Goal: Task Accomplishment & Management: Manage account settings

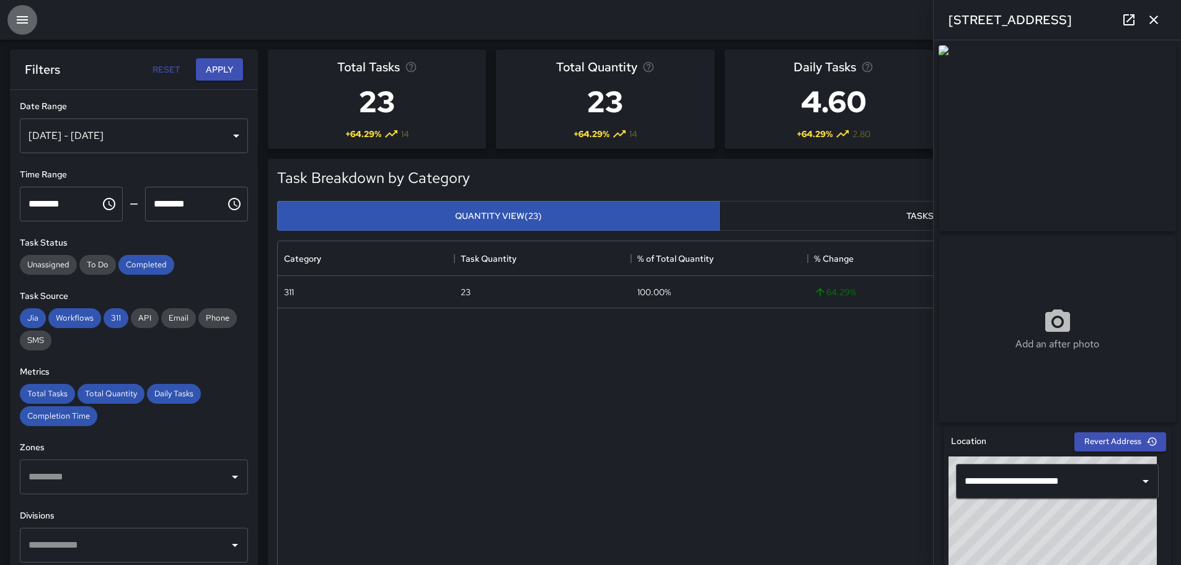
click at [25, 20] on icon "button" at bounding box center [22, 19] width 11 height 7
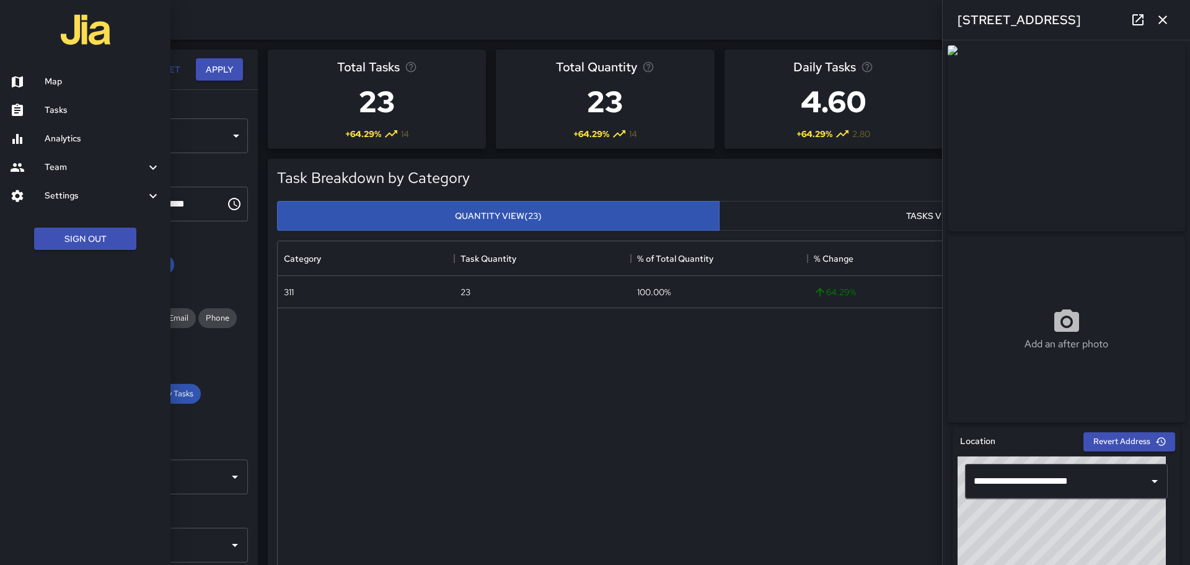
click at [102, 109] on h6 "Tasks" at bounding box center [103, 111] width 116 height 14
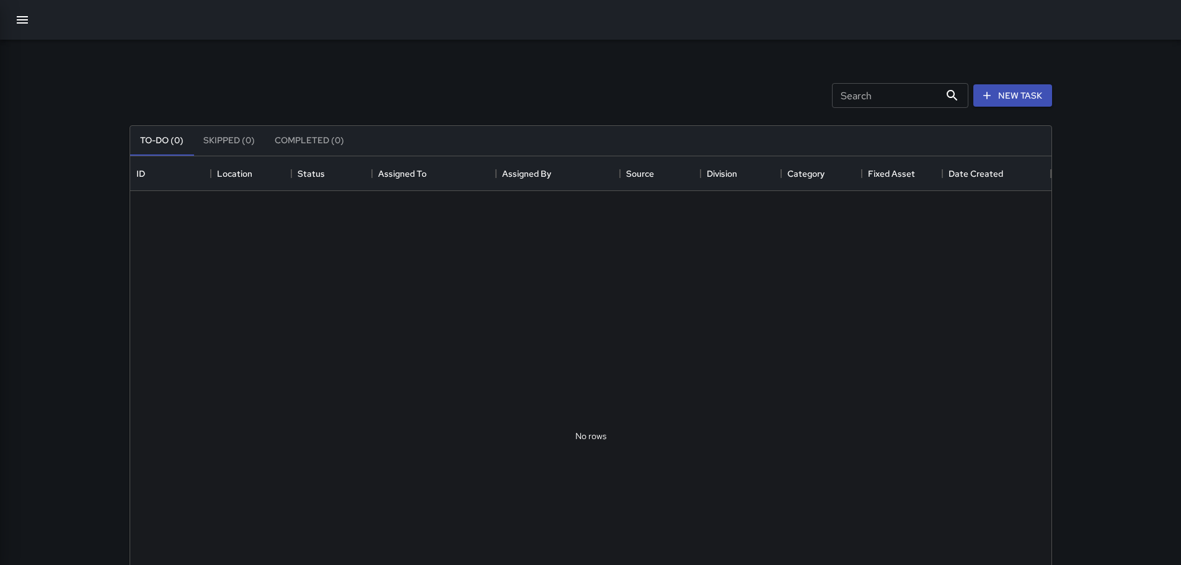
scroll to position [516, 912]
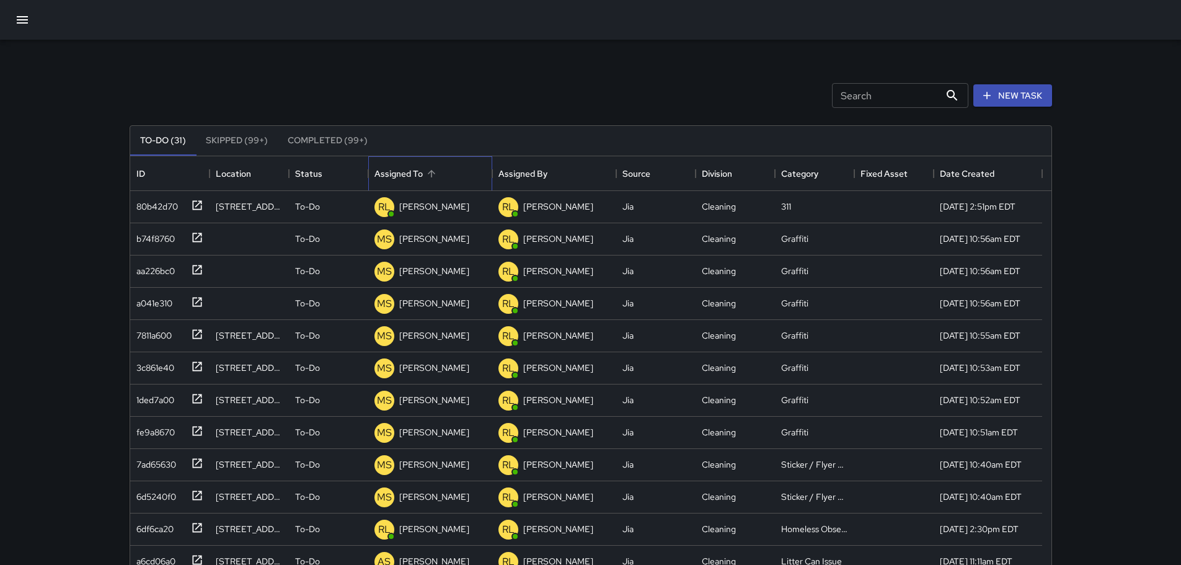
click at [401, 175] on div "Assigned To" at bounding box center [399, 173] width 48 height 35
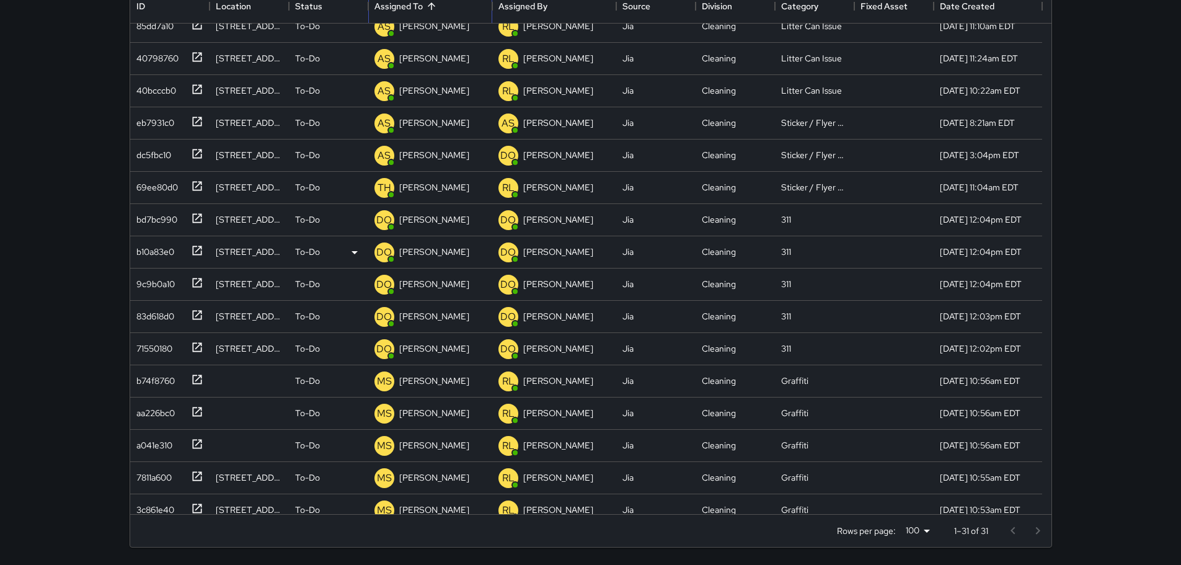
scroll to position [310, 0]
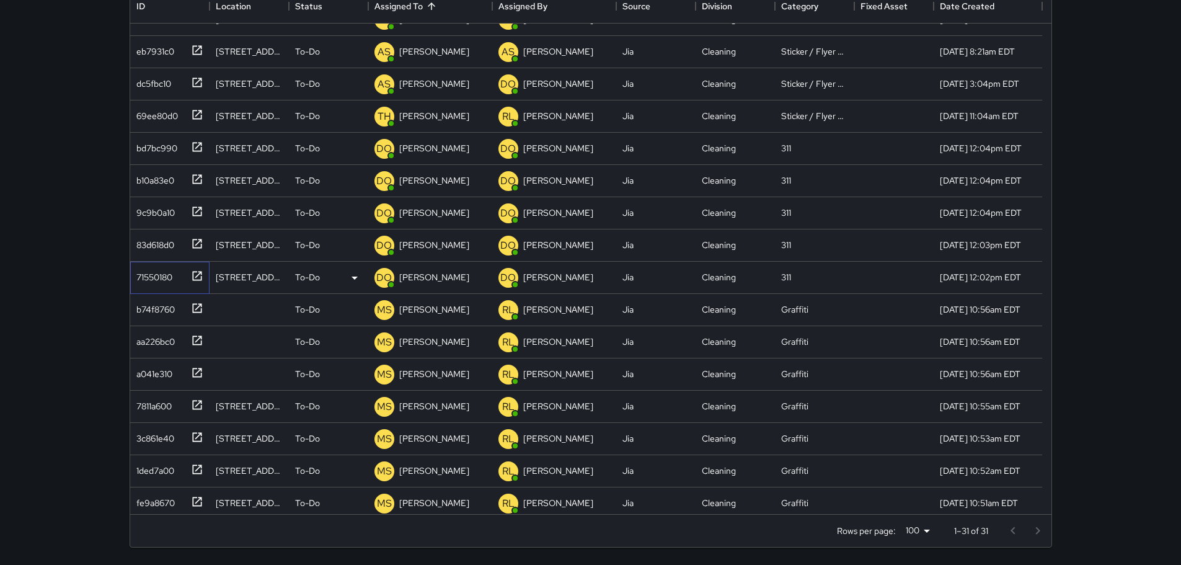
click at [162, 276] on div "71550180" at bounding box center [151, 274] width 41 height 17
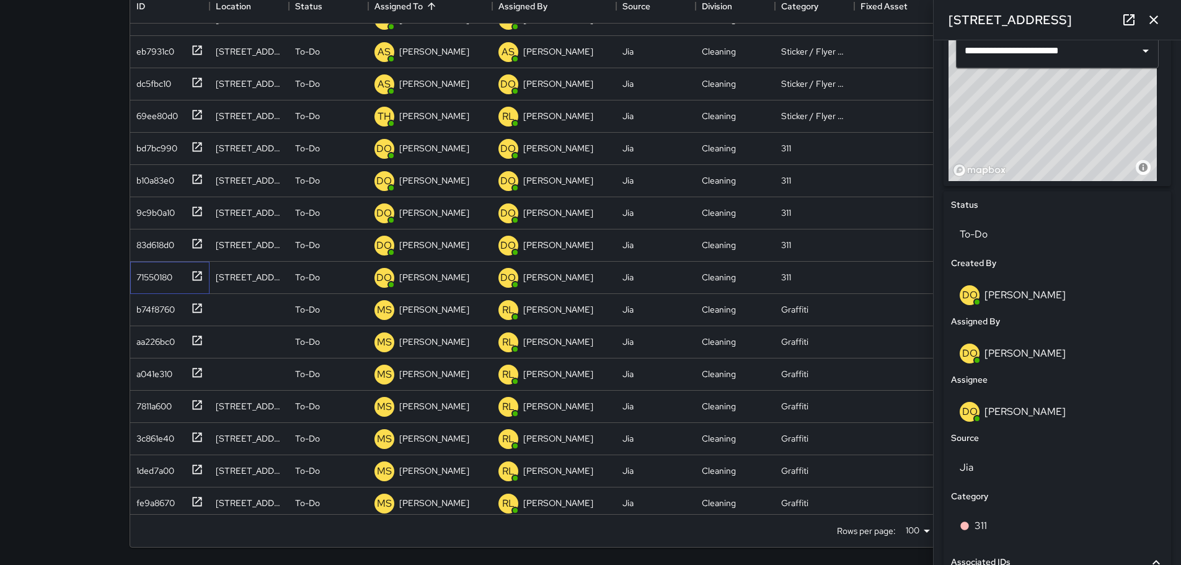
scroll to position [434, 0]
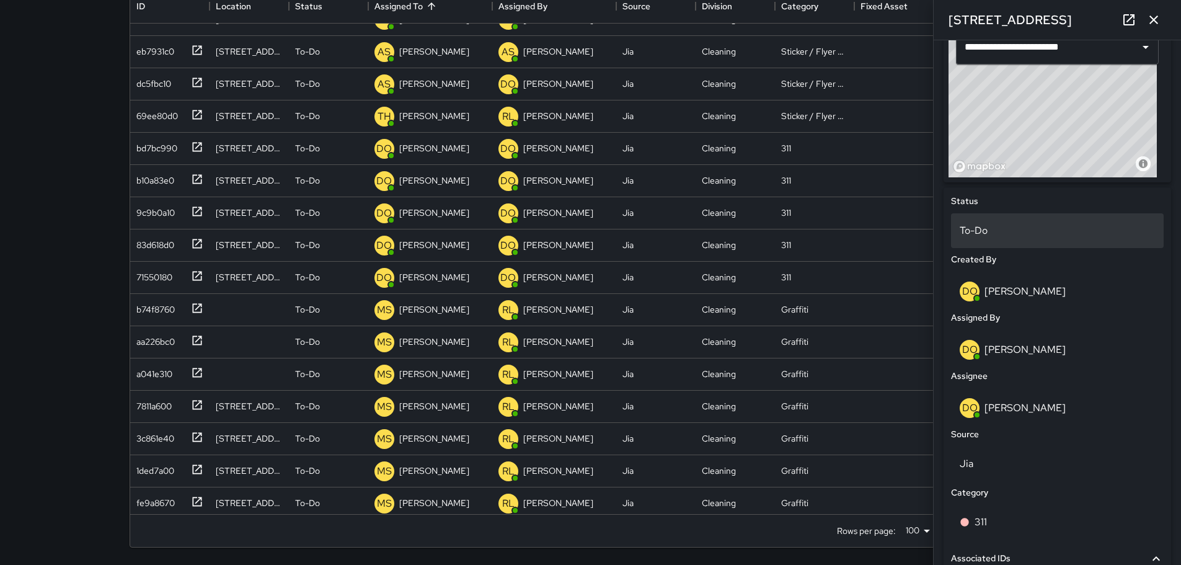
click at [1030, 236] on p "To-Do" at bounding box center [1057, 230] width 195 height 15
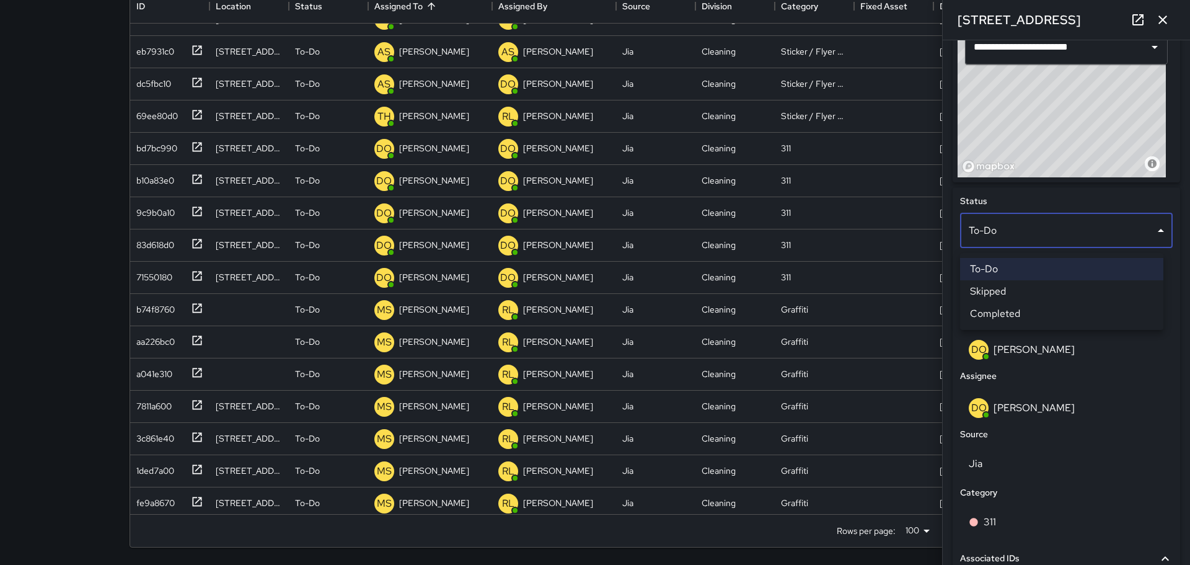
click at [157, 277] on div at bounding box center [595, 282] width 1190 height 565
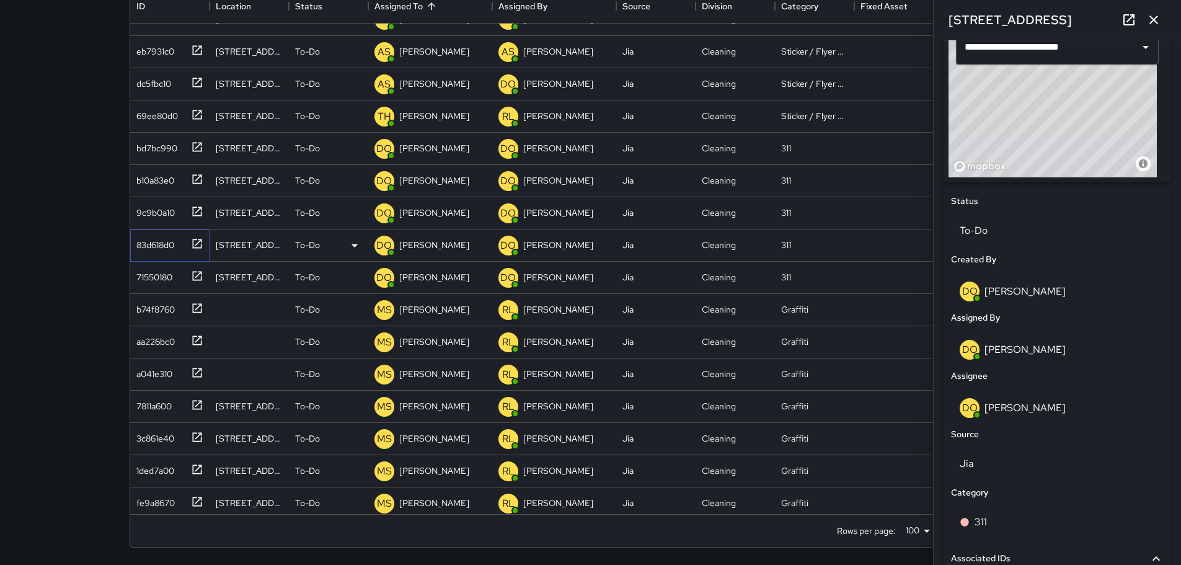
click at [144, 247] on div "83d618d0" at bounding box center [152, 242] width 43 height 17
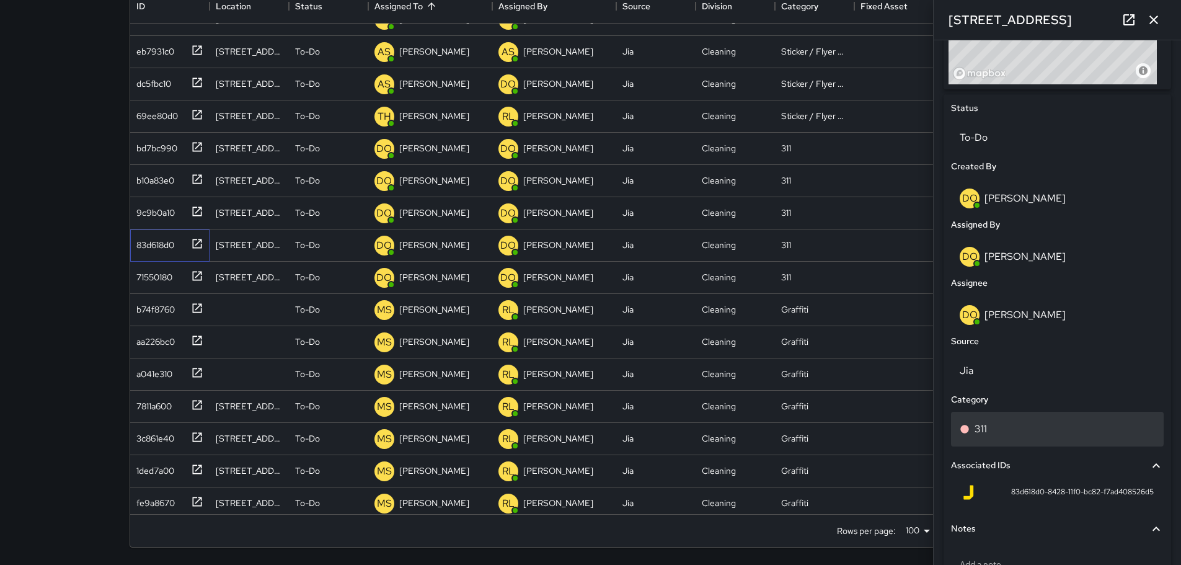
scroll to position [602, 0]
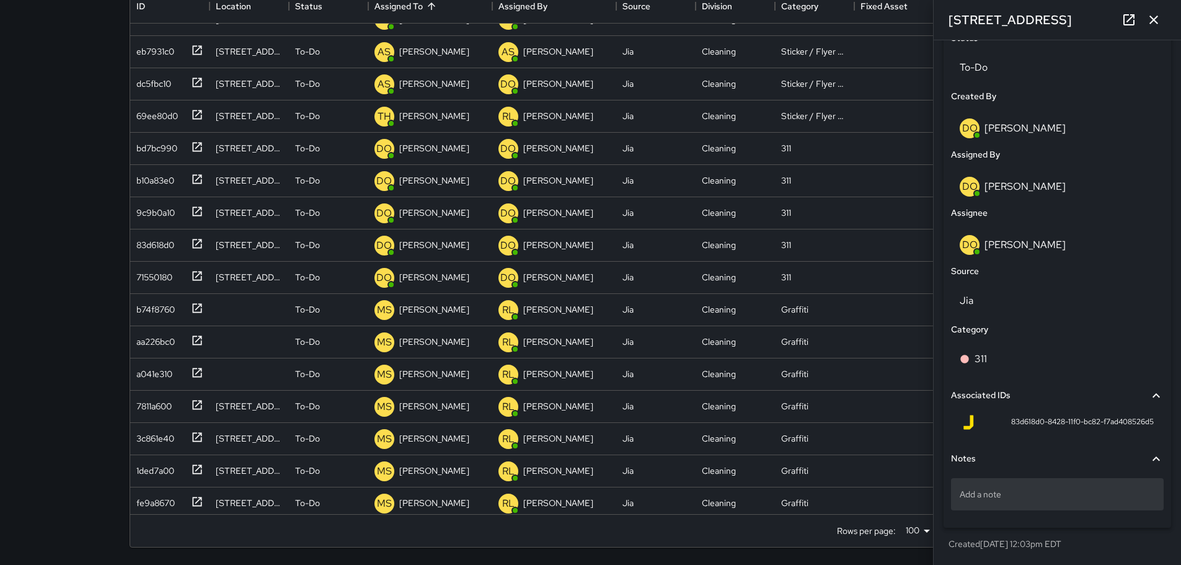
click at [1027, 510] on div "Add a note" at bounding box center [1057, 494] width 213 height 32
type textarea "**********"
click at [1064, 518] on div "**********" at bounding box center [1057, 496] width 213 height 48
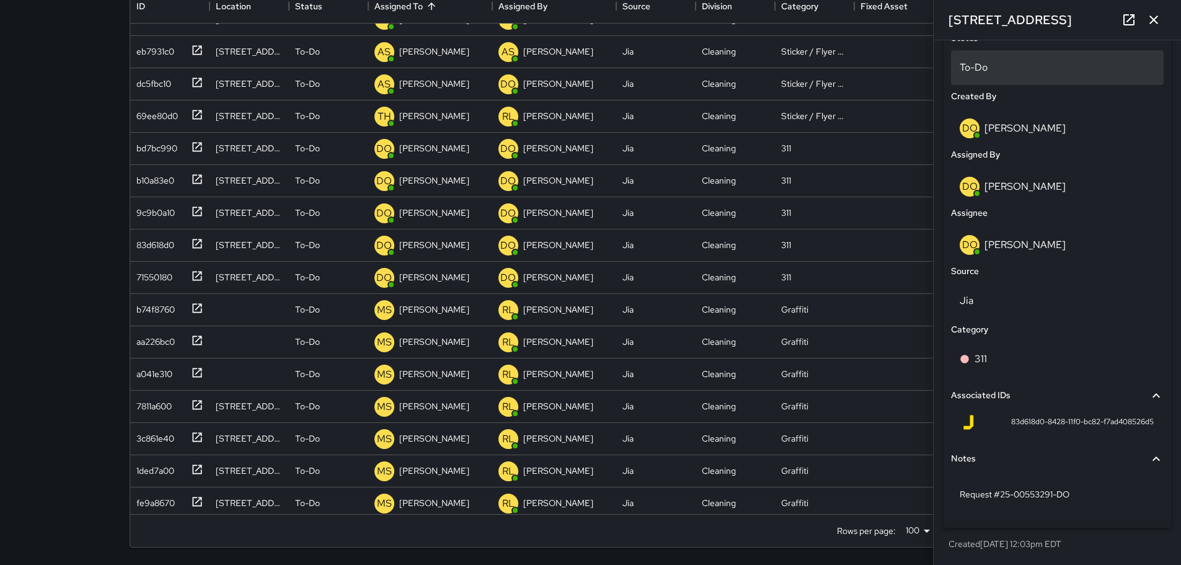
click at [1027, 72] on p "To-Do" at bounding box center [1057, 67] width 195 height 15
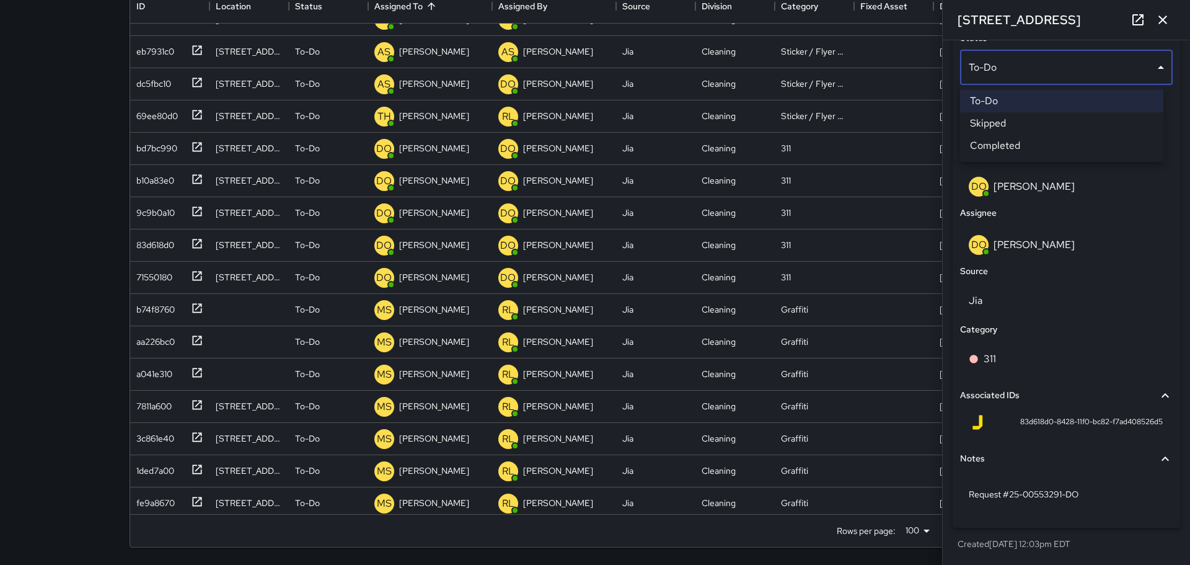
click at [1029, 136] on li "Completed" at bounding box center [1061, 146] width 203 height 22
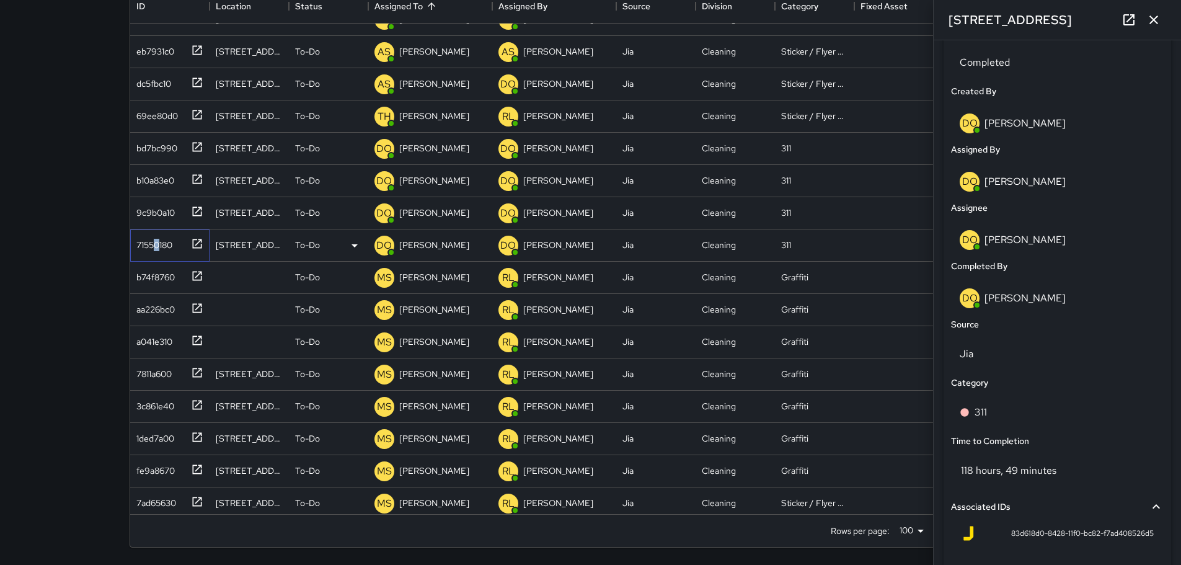
click at [157, 239] on div "71550180" at bounding box center [151, 242] width 41 height 17
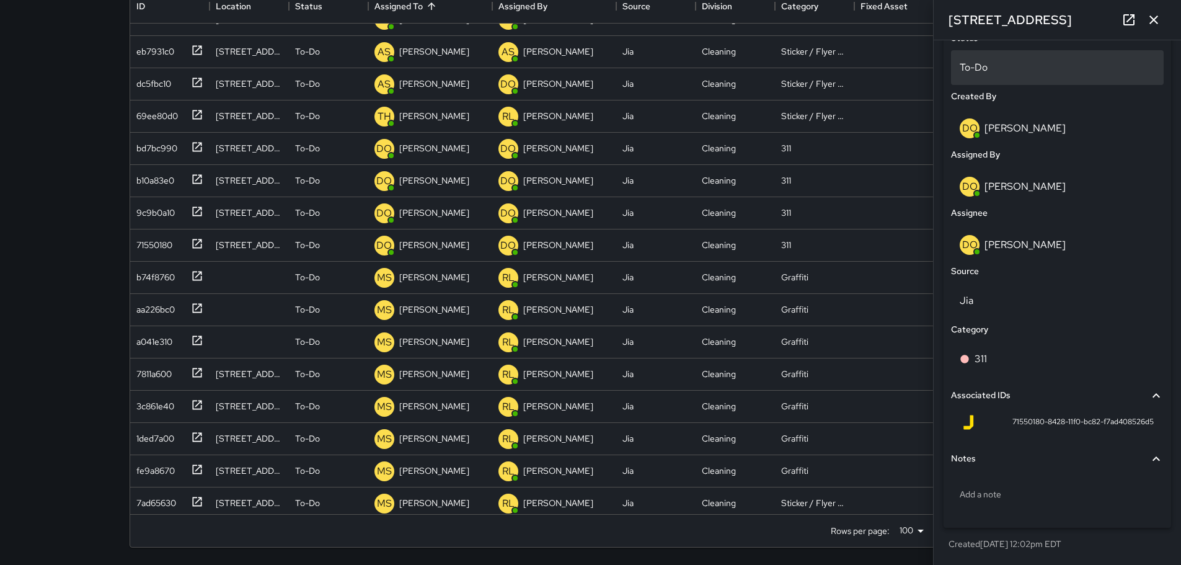
click at [1060, 52] on div "To-Do" at bounding box center [1057, 67] width 213 height 35
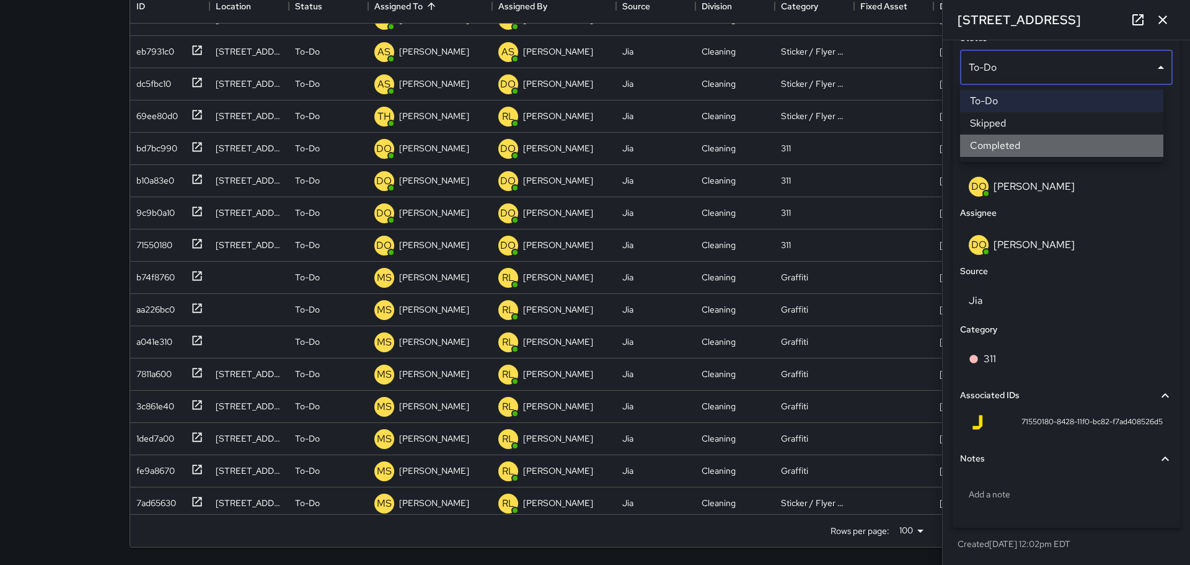
click at [1039, 139] on li "Completed" at bounding box center [1061, 146] width 203 height 22
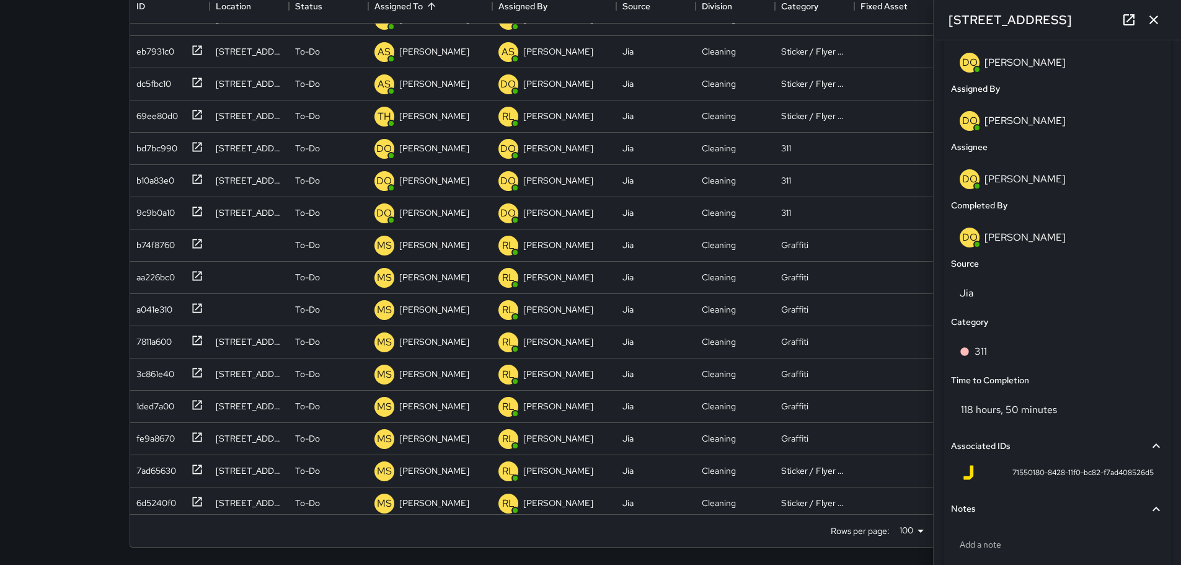
scroll to position [735, 0]
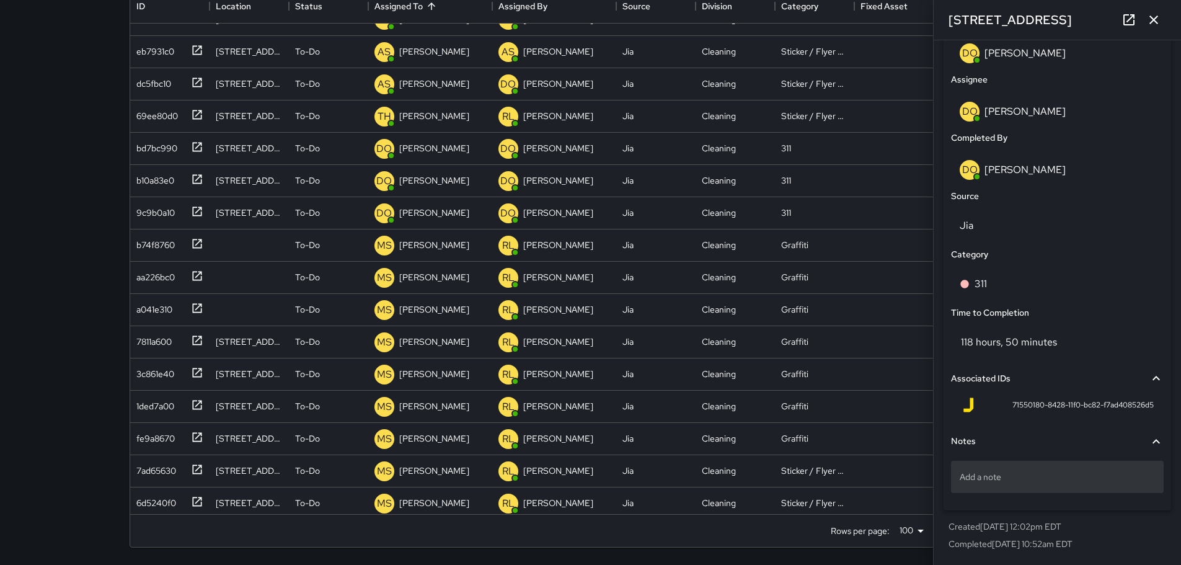
click at [1016, 472] on p "Add a note" at bounding box center [1057, 477] width 195 height 12
type textarea "**********"
click at [1027, 507] on div "**********" at bounding box center [1058, 200] width 228 height 621
click at [144, 213] on div "9c9b0a10" at bounding box center [152, 210] width 43 height 17
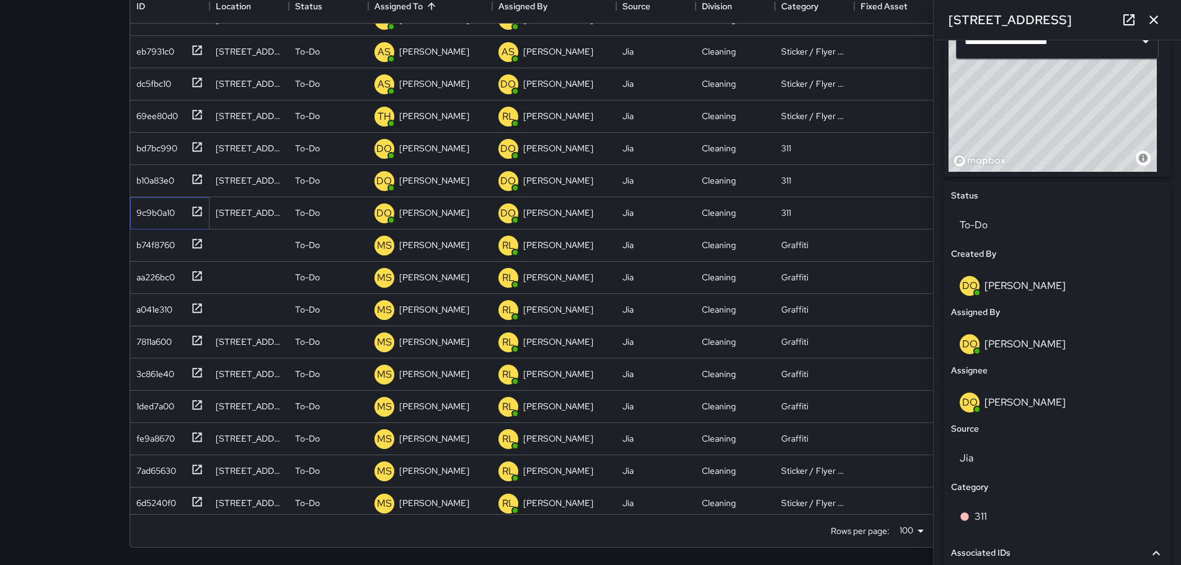
scroll to position [602, 0]
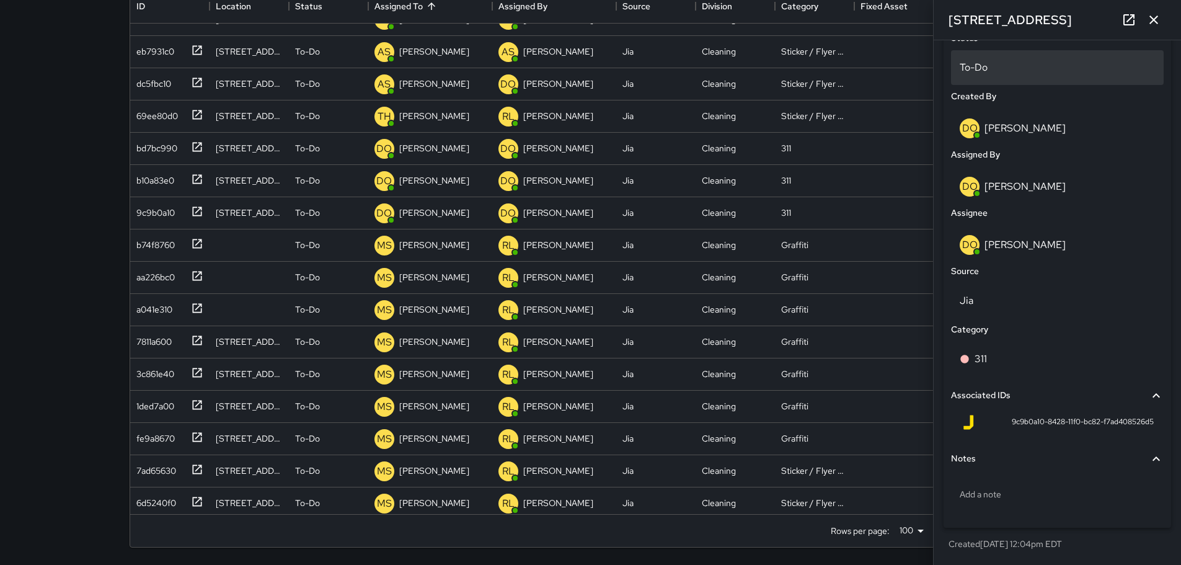
click at [1012, 79] on div "To-Do" at bounding box center [1057, 67] width 213 height 35
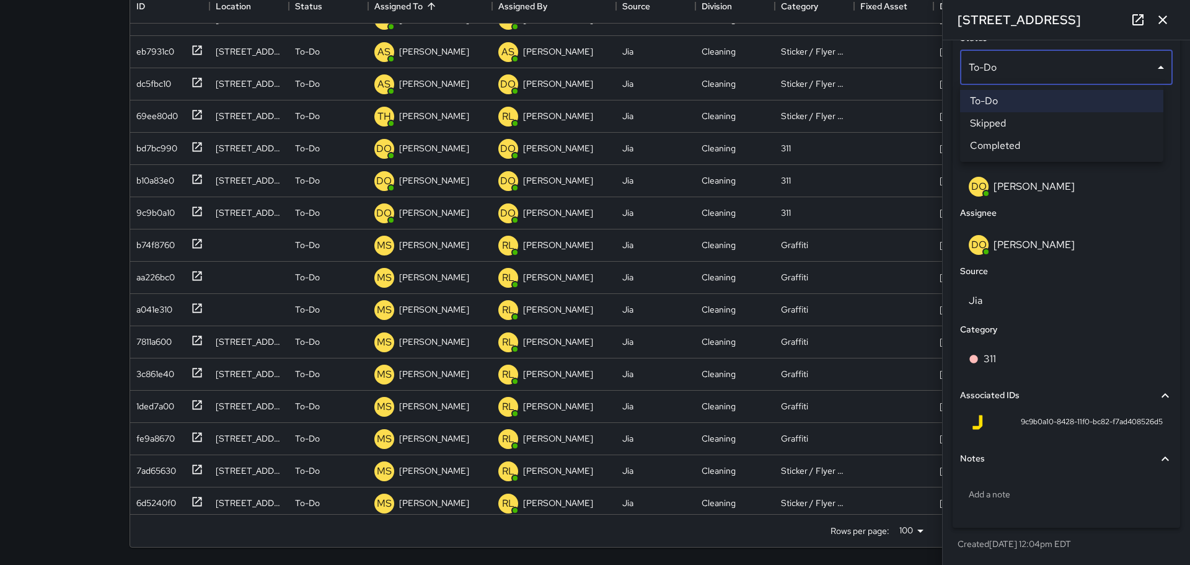
click at [1060, 288] on div at bounding box center [595, 282] width 1190 height 565
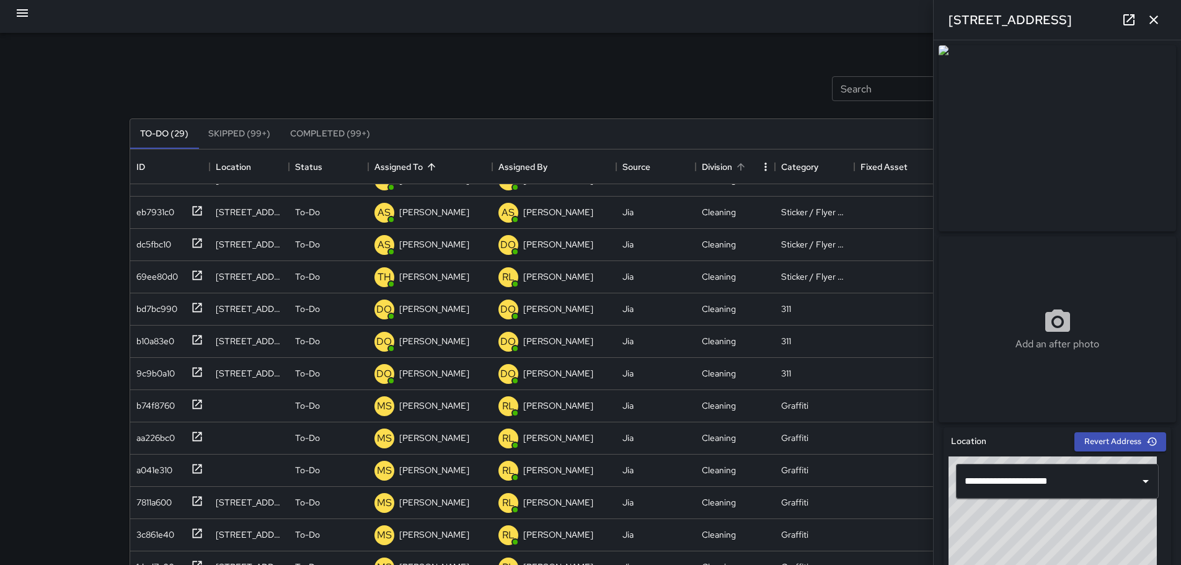
scroll to position [0, 0]
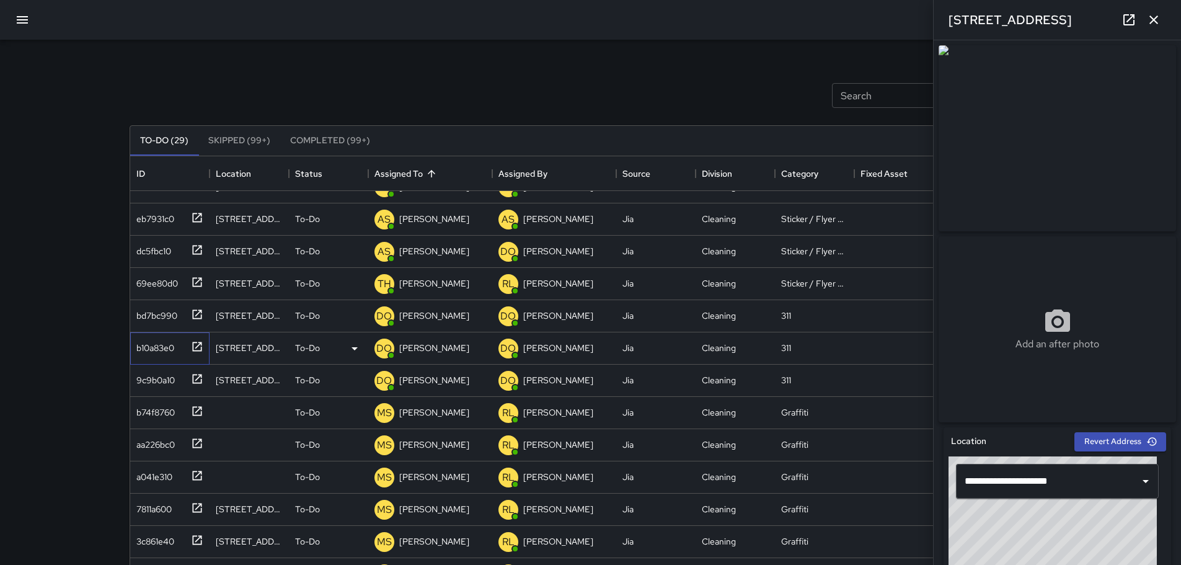
click at [155, 345] on div "b10a83e0" at bounding box center [152, 345] width 43 height 17
click at [161, 311] on div "bd7bc990" at bounding box center [154, 312] width 46 height 17
click at [157, 344] on div "b10a83e0" at bounding box center [152, 345] width 43 height 17
click at [157, 379] on div "9c9b0a10" at bounding box center [152, 377] width 43 height 17
click at [164, 314] on div "bd7bc990" at bounding box center [154, 312] width 46 height 17
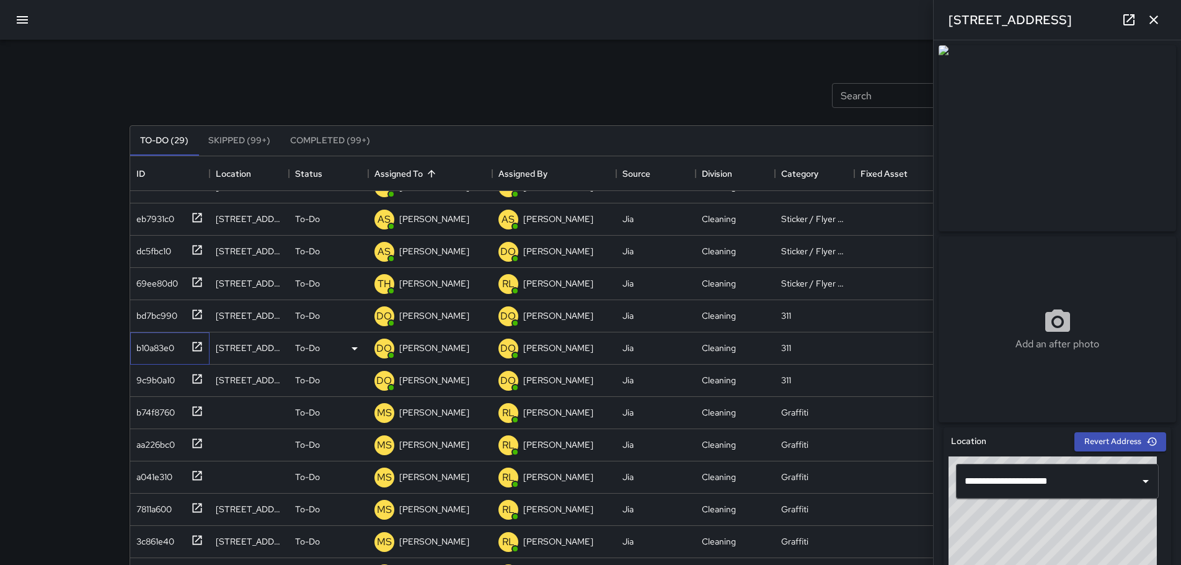
click at [152, 350] on div "b10a83e0" at bounding box center [152, 345] width 43 height 17
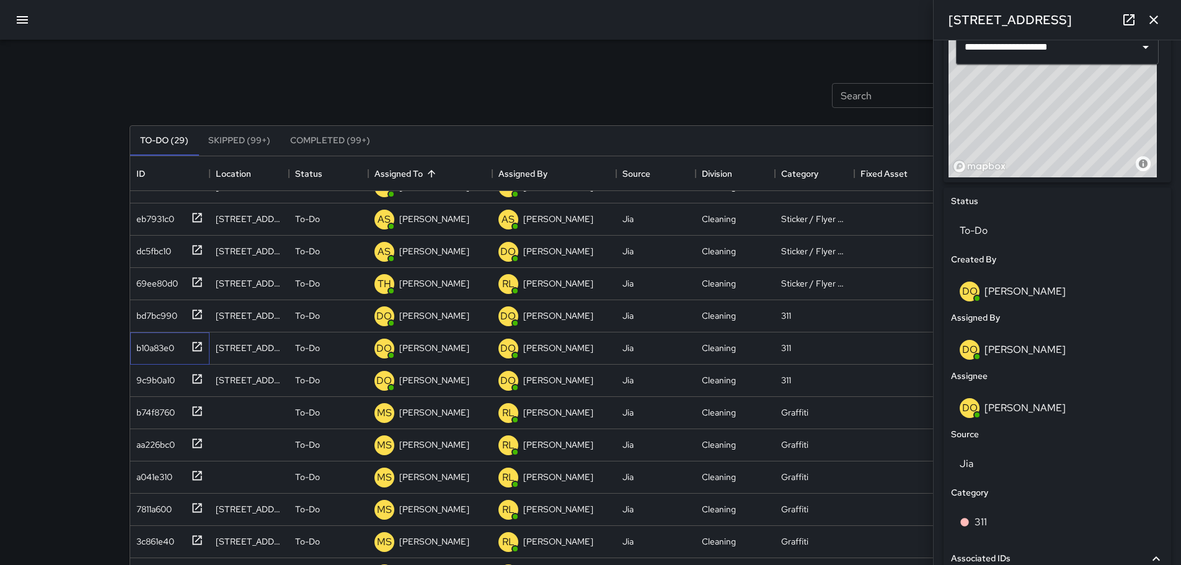
scroll to position [602, 0]
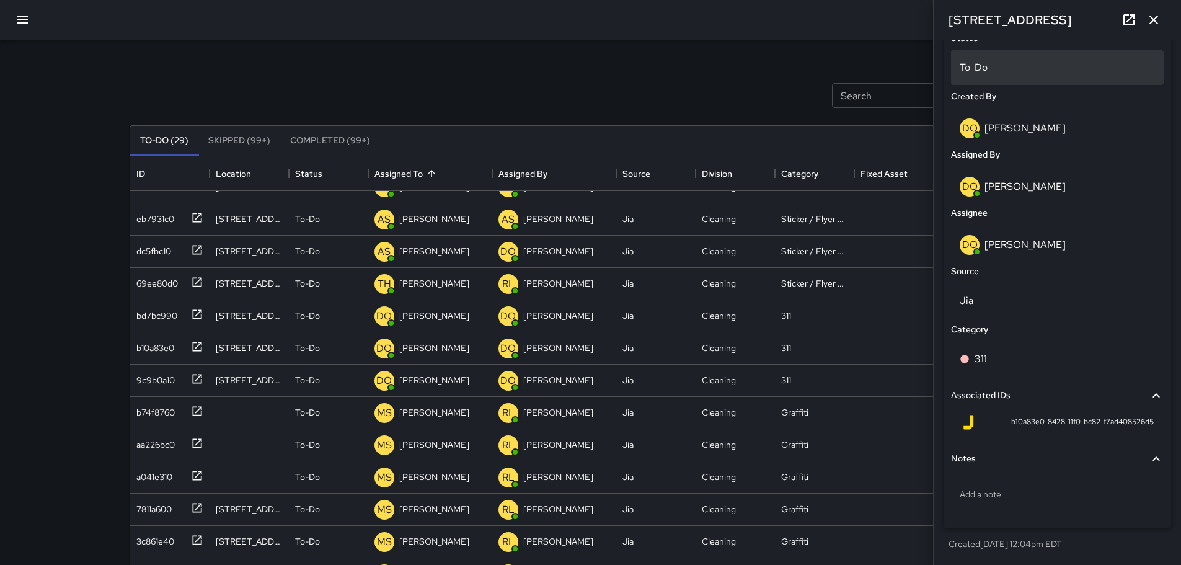
click at [1024, 71] on p "To-Do" at bounding box center [1057, 67] width 195 height 15
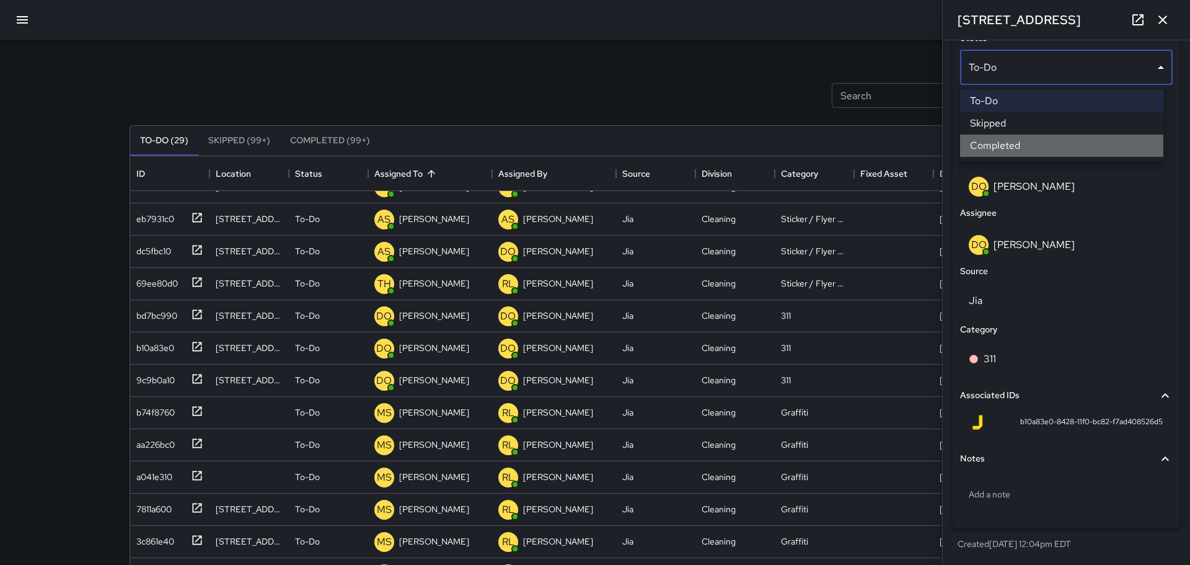
click at [1040, 150] on li "Completed" at bounding box center [1061, 146] width 203 height 22
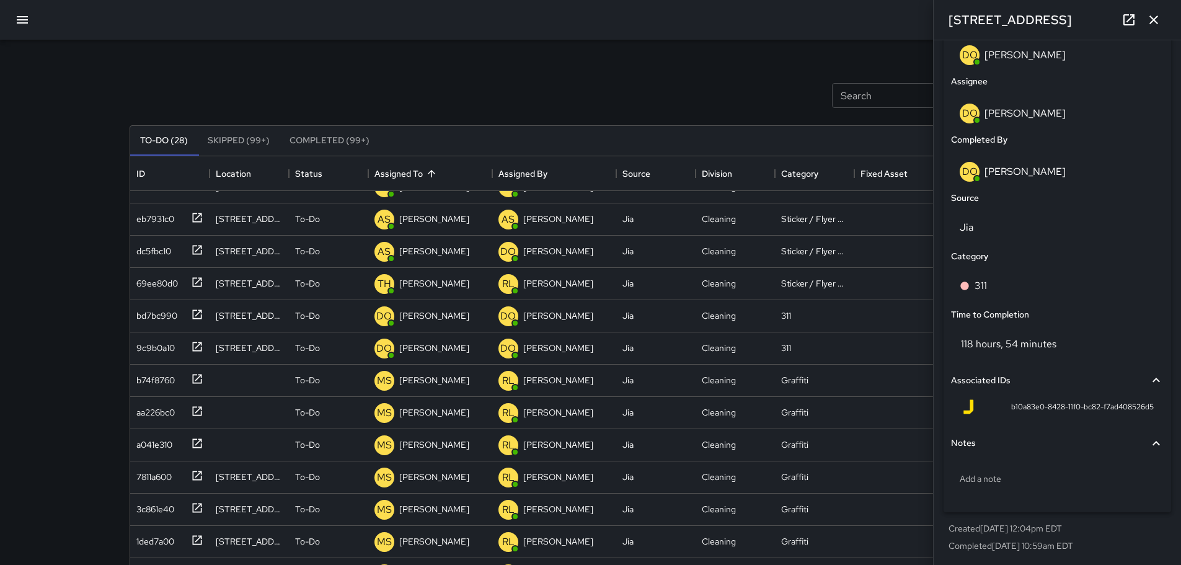
scroll to position [735, 0]
click at [1034, 472] on p "Add a note" at bounding box center [1057, 477] width 195 height 12
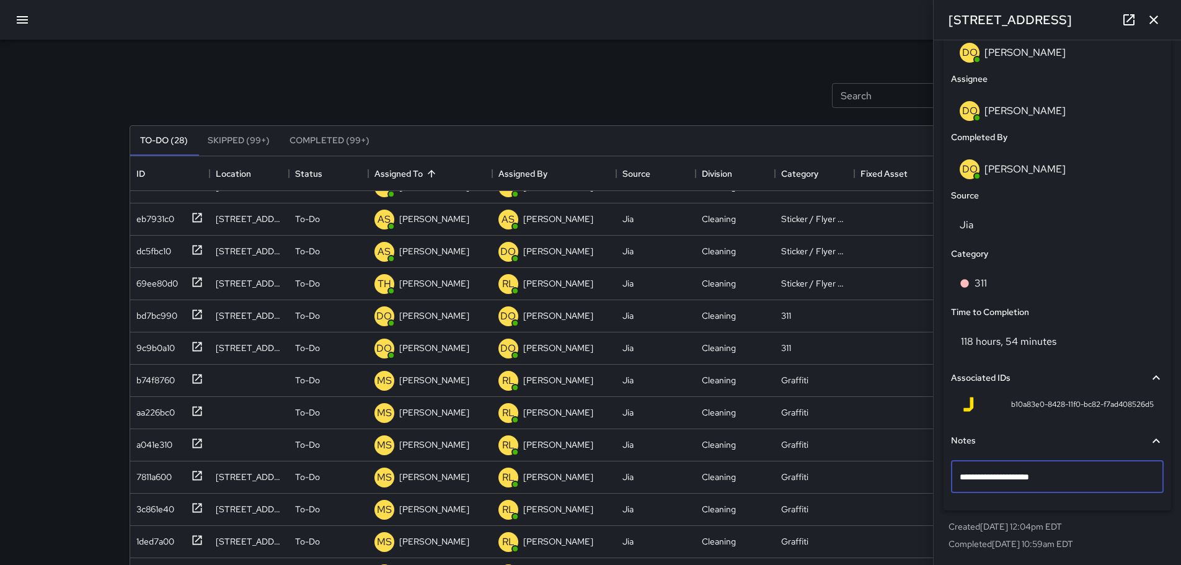
type textarea "**********"
click at [1081, 507] on div "Status Completed Created By DO [PERSON_NAME] Assigned By DO [PERSON_NAME] DO [P…" at bounding box center [1058, 201] width 228 height 620
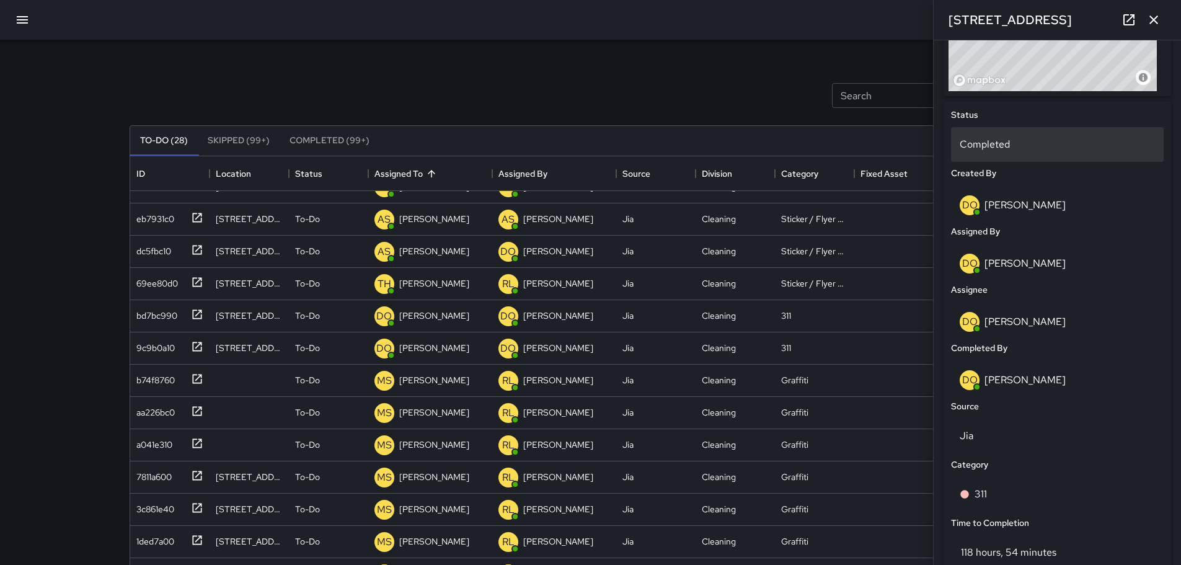
scroll to position [487, 0]
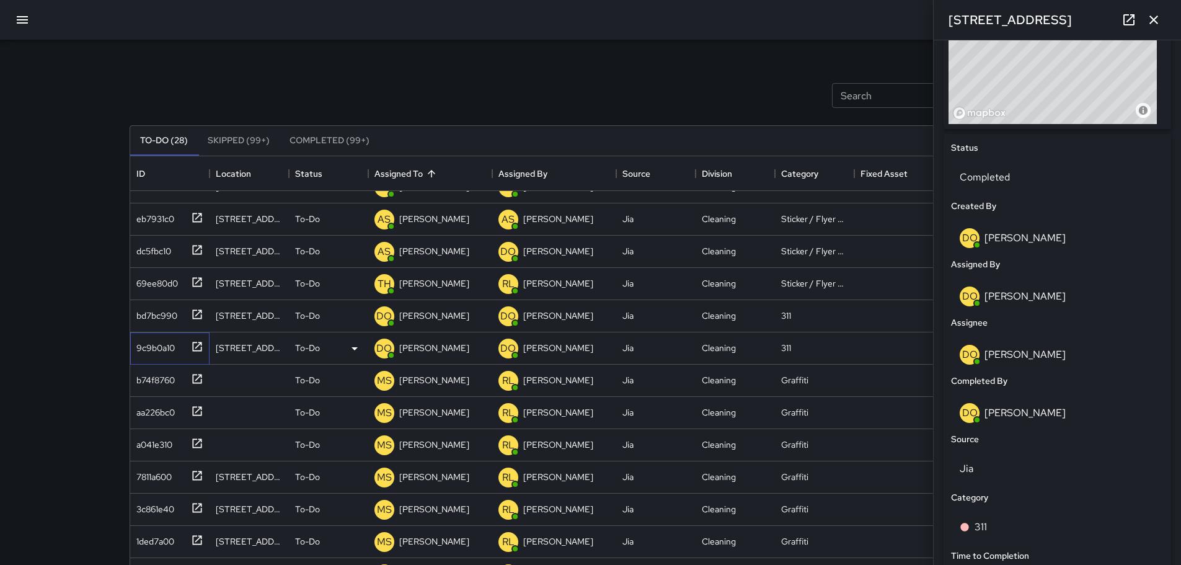
click at [151, 345] on div "9c9b0a10" at bounding box center [152, 345] width 43 height 17
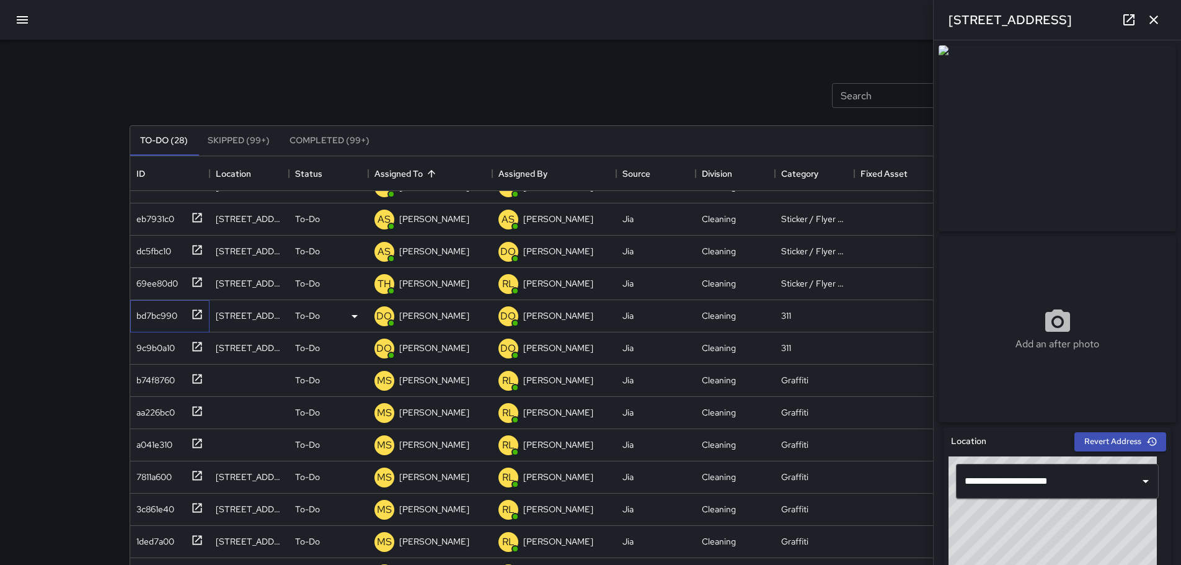
click at [161, 315] on div "bd7bc990" at bounding box center [154, 312] width 46 height 17
click at [156, 344] on div "9c9b0a10" at bounding box center [152, 345] width 43 height 17
click at [156, 318] on div "bd7bc990" at bounding box center [154, 312] width 46 height 17
click at [156, 350] on div "9c9b0a10" at bounding box center [152, 345] width 43 height 17
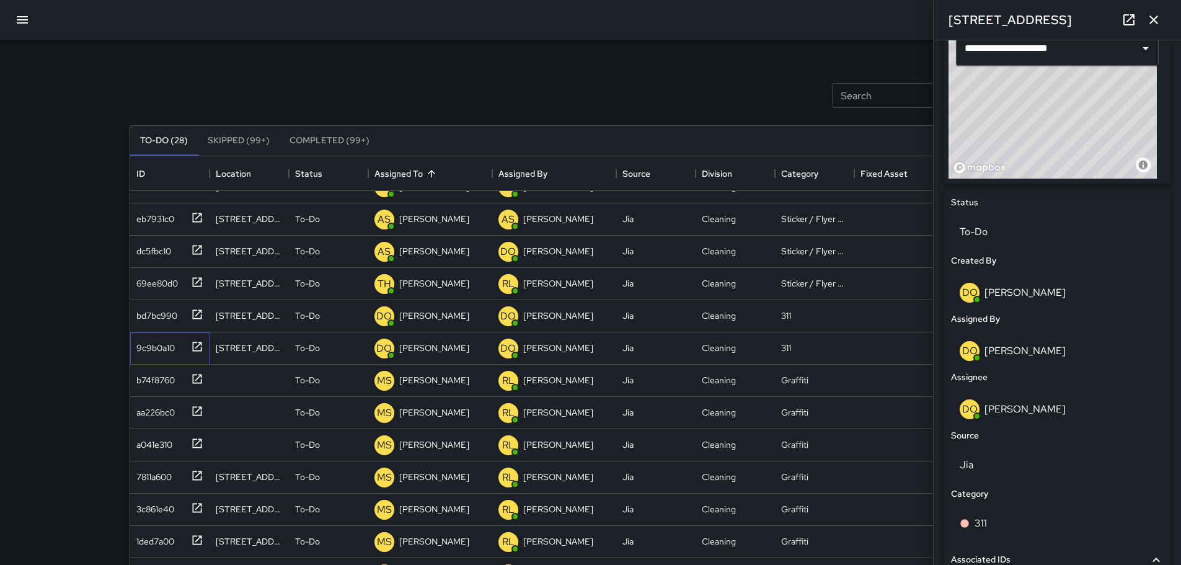
scroll to position [434, 0]
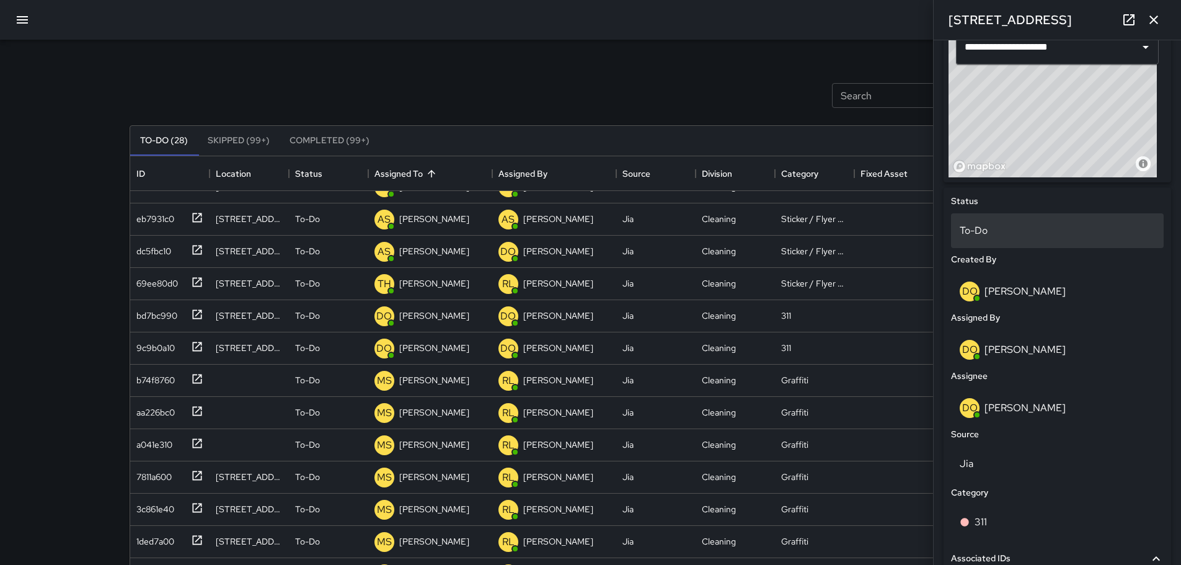
click at [1052, 234] on p "To-Do" at bounding box center [1057, 230] width 195 height 15
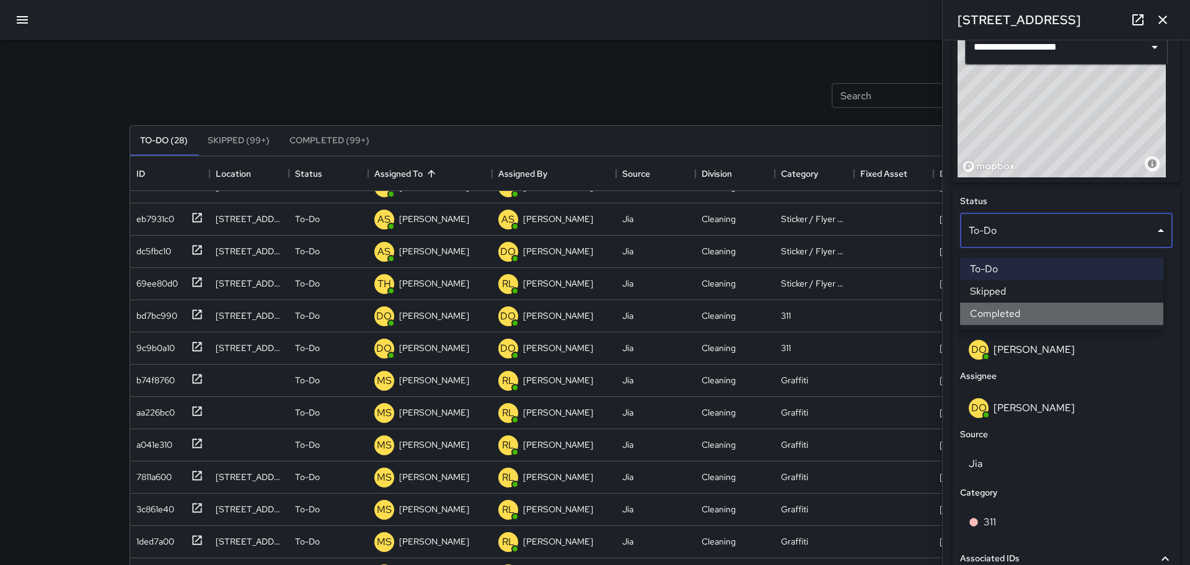
click at [1029, 317] on li "Completed" at bounding box center [1061, 314] width 203 height 22
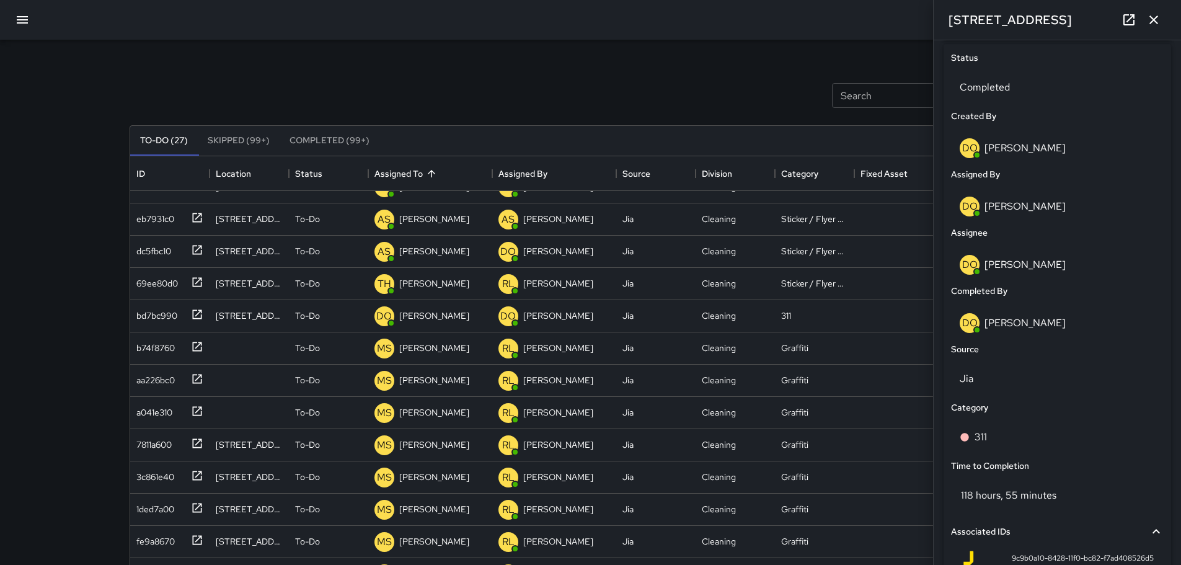
scroll to position [735, 0]
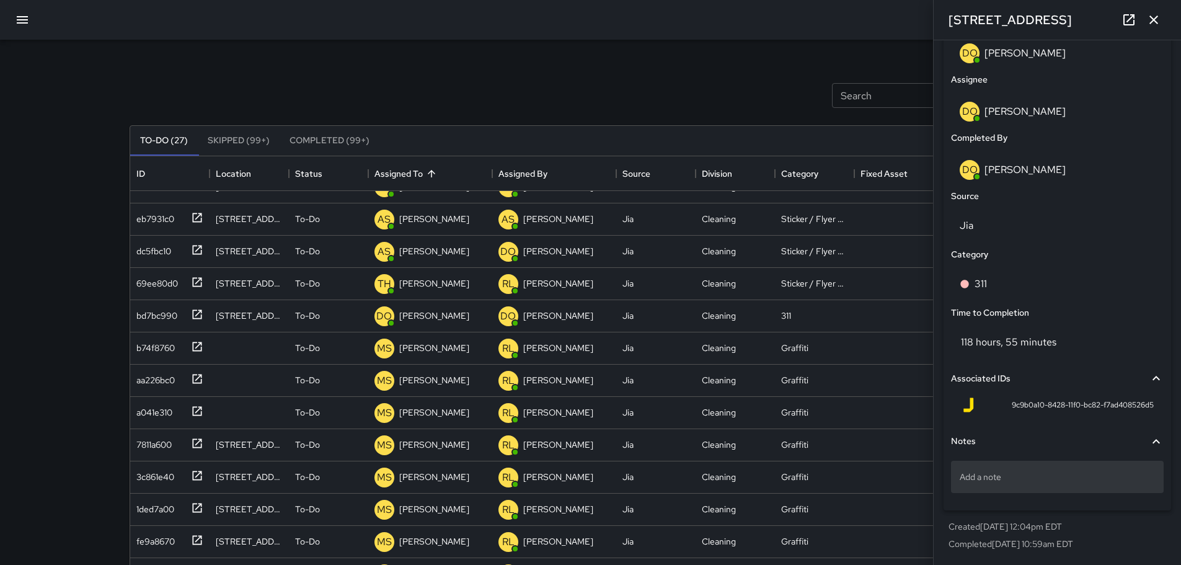
click at [981, 478] on p "Add a note" at bounding box center [1057, 477] width 195 height 12
type textarea "**********"
click at [980, 505] on div "Notes Request #25-00553291-DO" at bounding box center [1058, 465] width 218 height 81
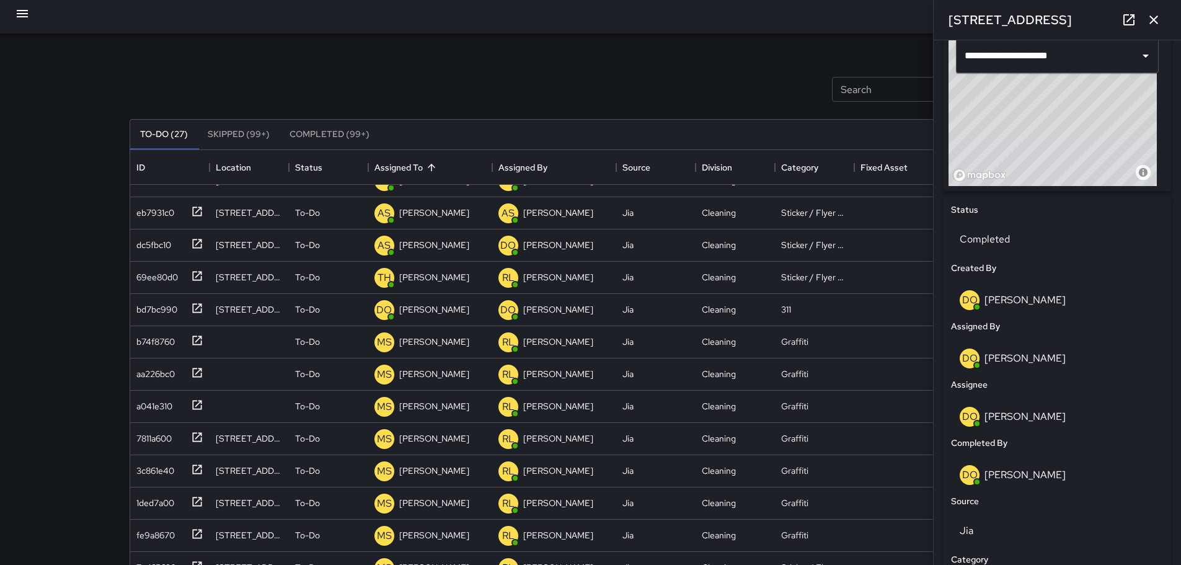
scroll to position [0, 0]
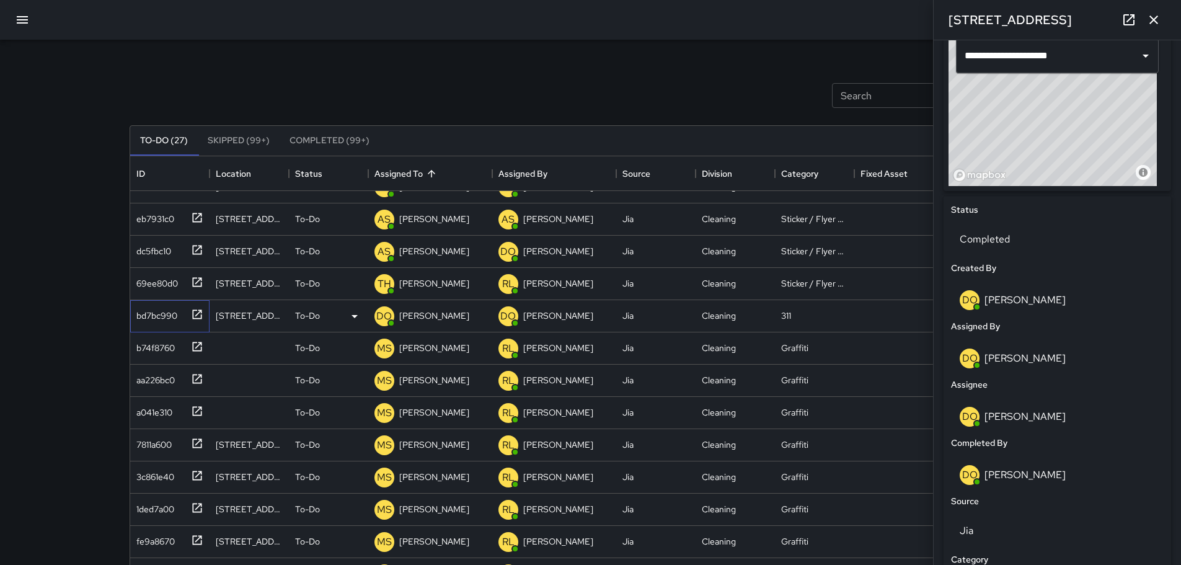
click at [156, 317] on div "bd7bc990" at bounding box center [154, 312] width 46 height 17
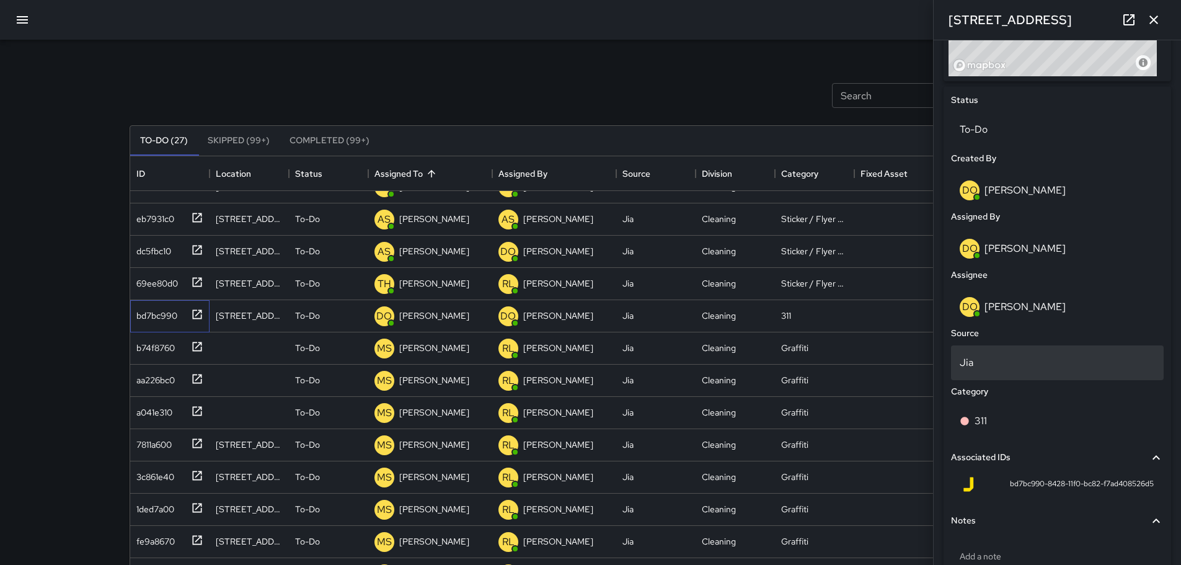
scroll to position [602, 0]
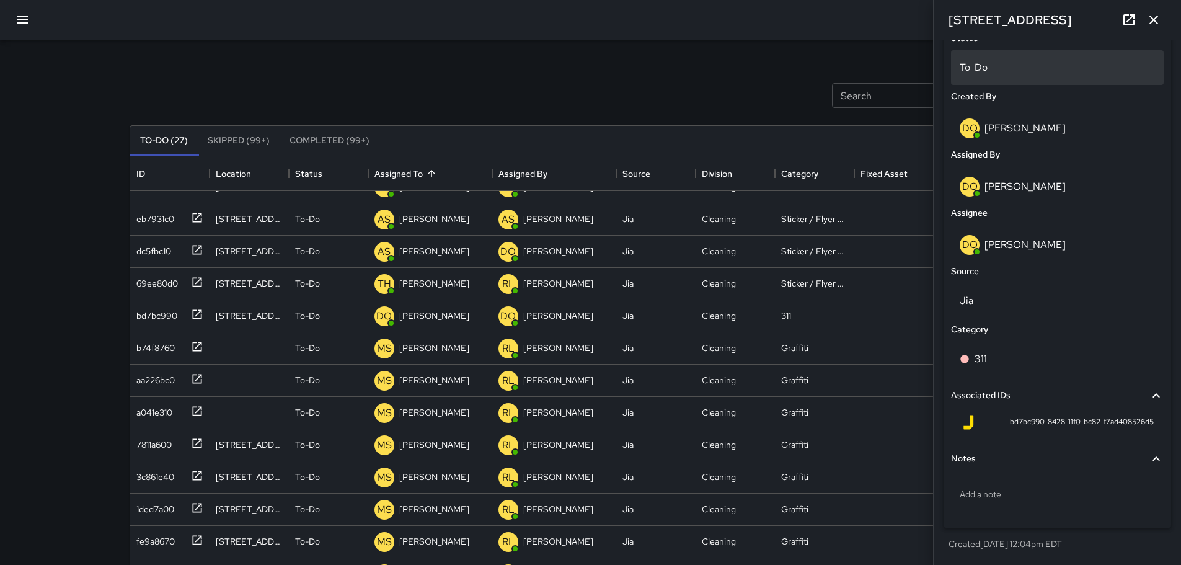
click at [1055, 68] on p "To-Do" at bounding box center [1057, 67] width 195 height 15
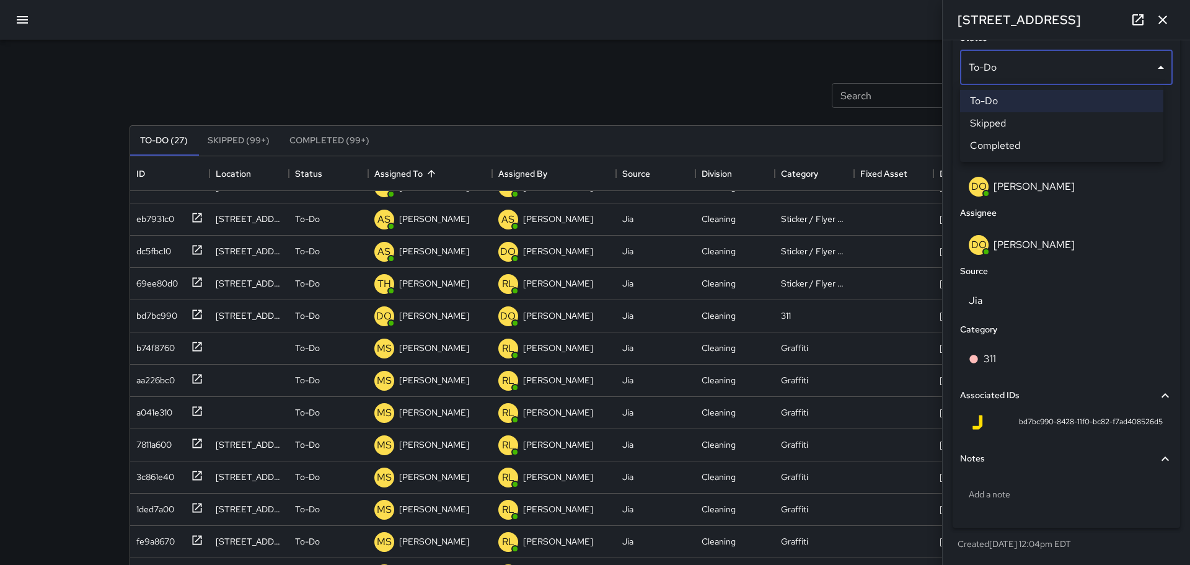
click at [1036, 143] on li "Completed" at bounding box center [1061, 146] width 203 height 22
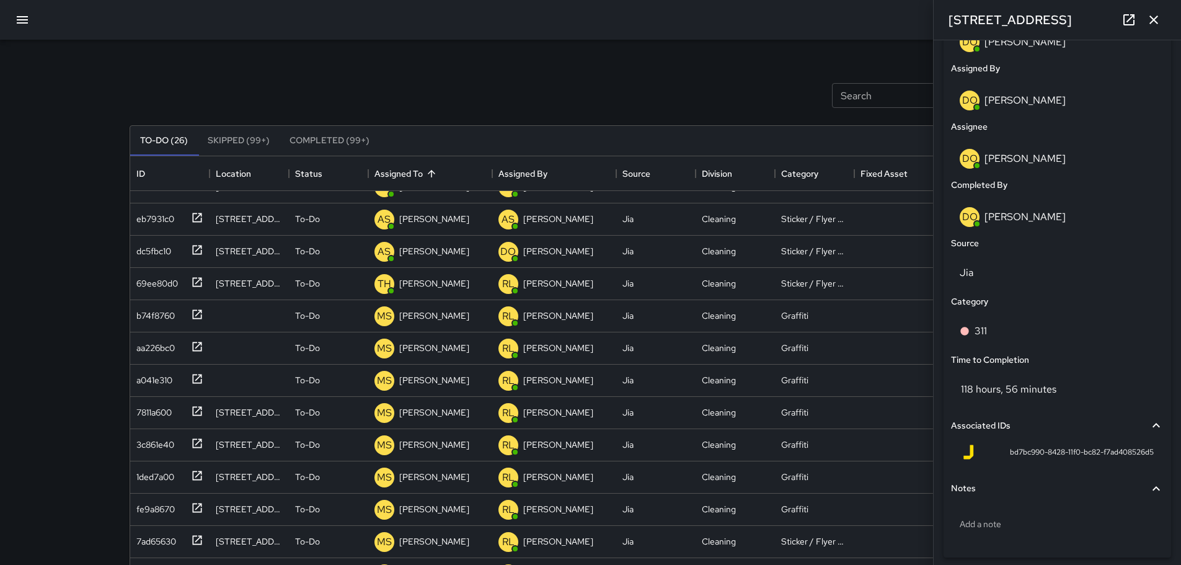
scroll to position [735, 0]
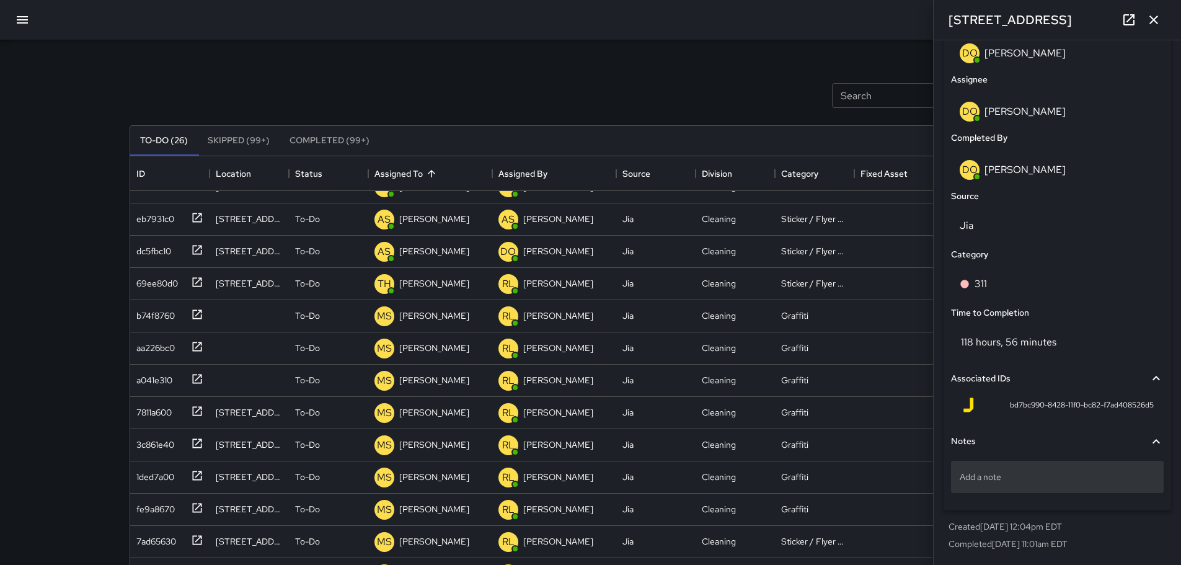
click at [1027, 470] on div "Add a note" at bounding box center [1057, 477] width 213 height 32
type textarea "**********"
click at [1032, 505] on div "**********" at bounding box center [1058, 464] width 218 height 81
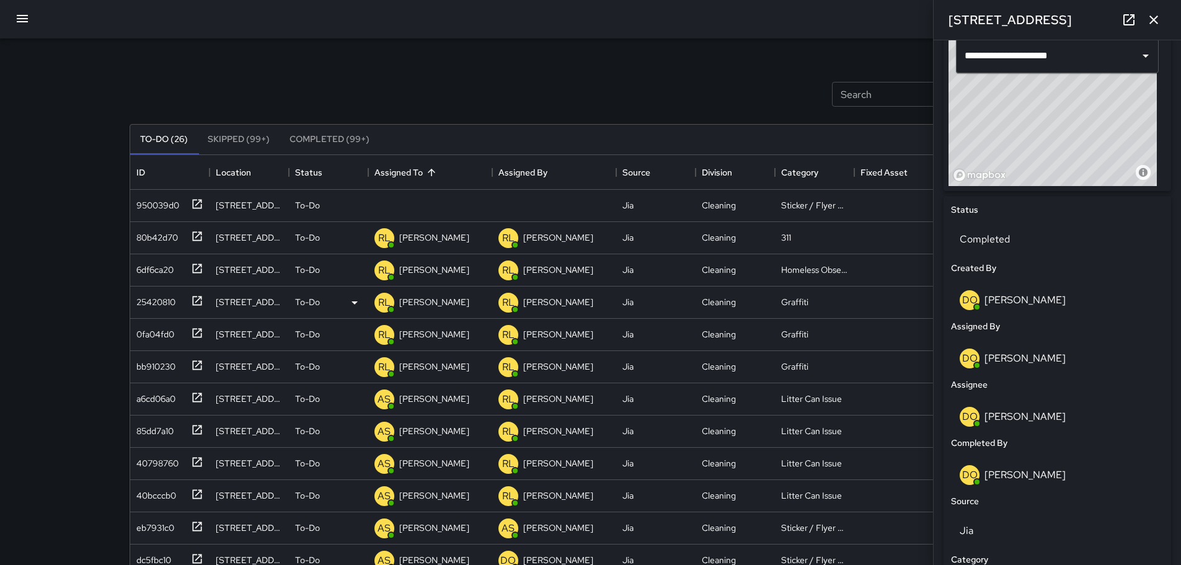
scroll to position [0, 0]
click at [4, 135] on div "Search Search New Task To-Do (26) Skipped (99+) Completed (99+) ID Location Sta…" at bounding box center [590, 366] width 1181 height 732
click at [17, 23] on icon "button" at bounding box center [22, 19] width 11 height 7
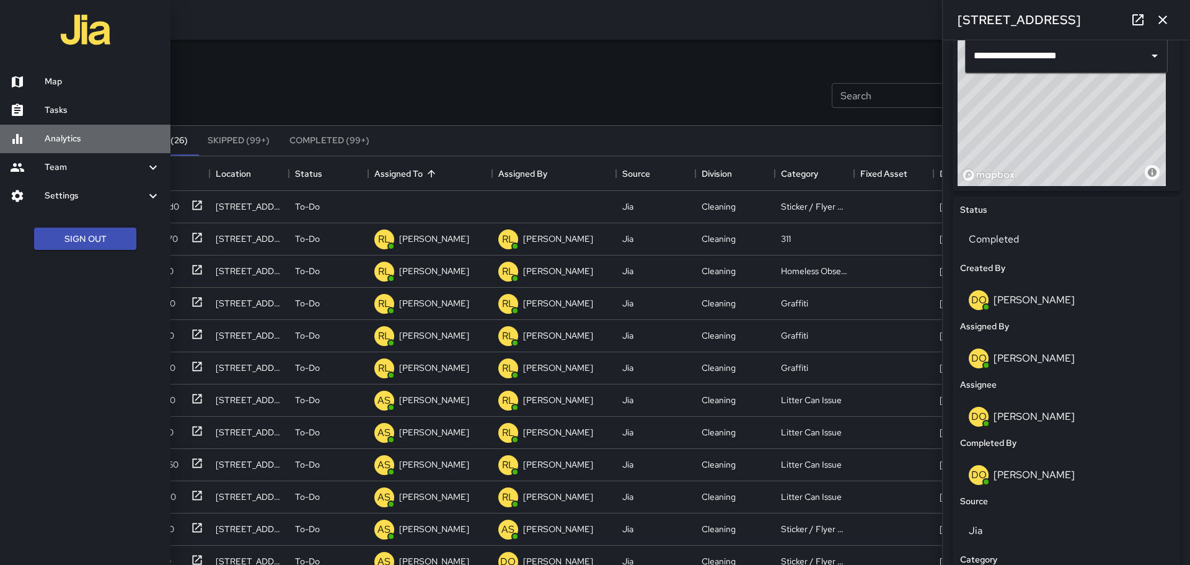
click at [82, 141] on h6 "Analytics" at bounding box center [103, 139] width 116 height 14
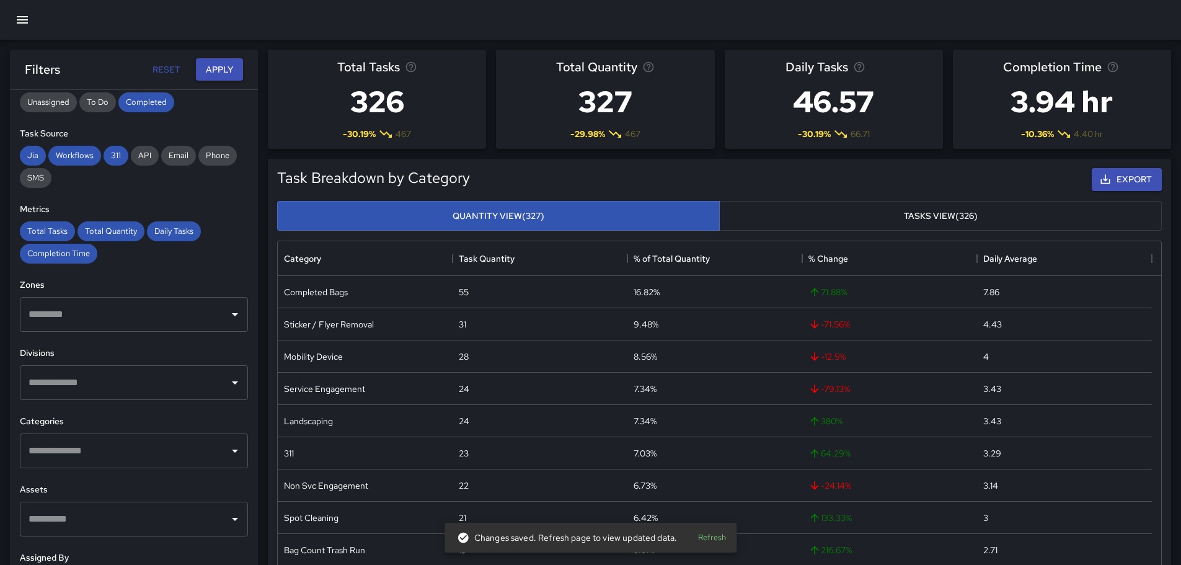
scroll to position [231, 0]
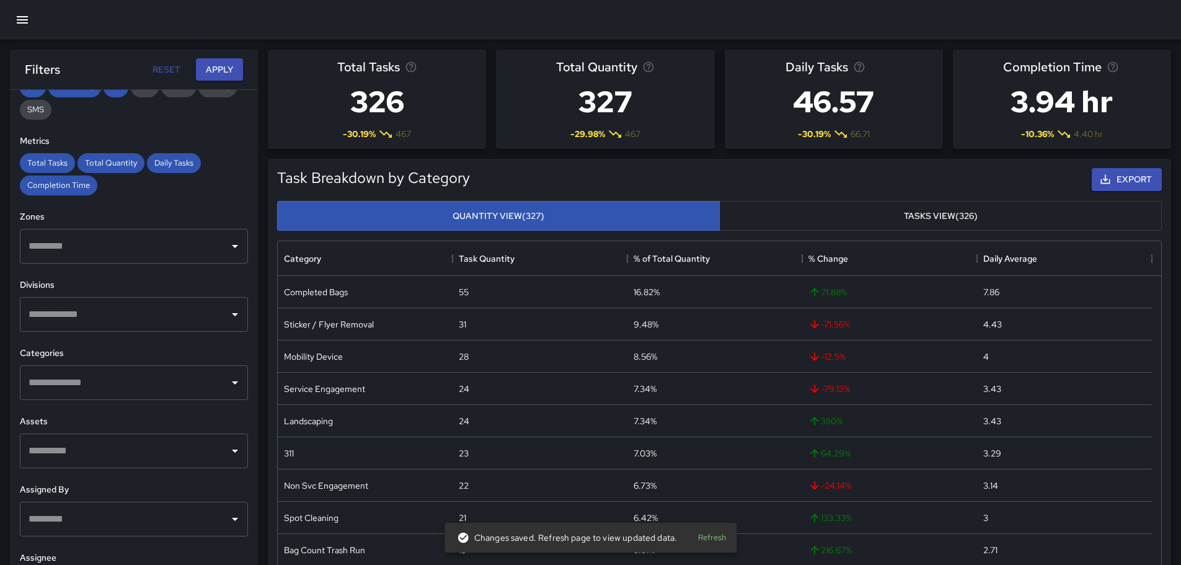
click at [123, 377] on input "text" at bounding box center [124, 383] width 198 height 24
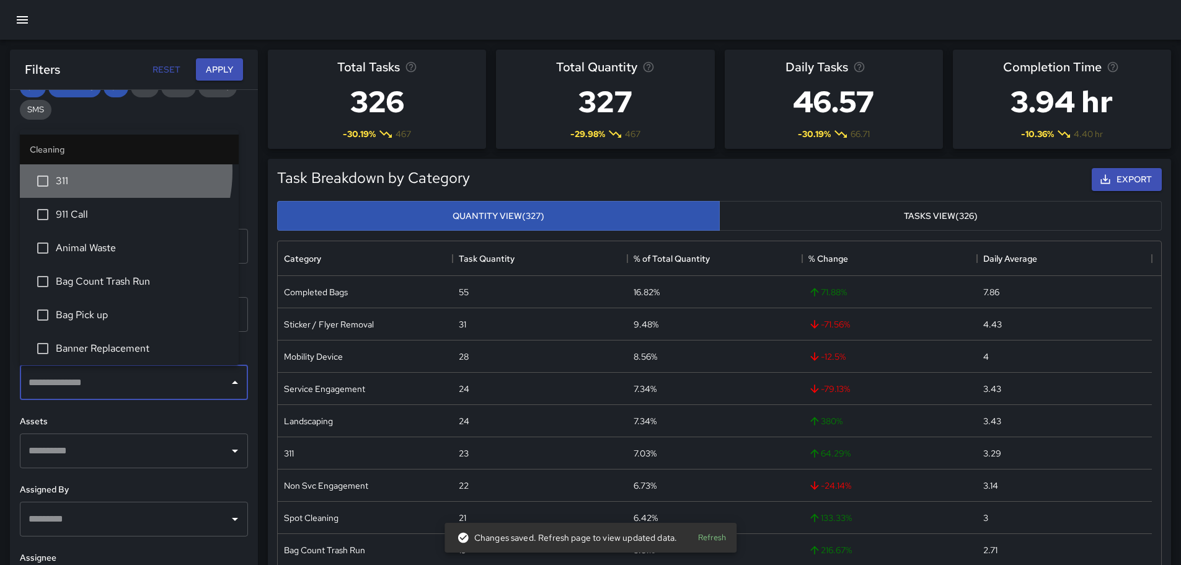
click at [82, 171] on li "311" at bounding box center [129, 180] width 219 height 33
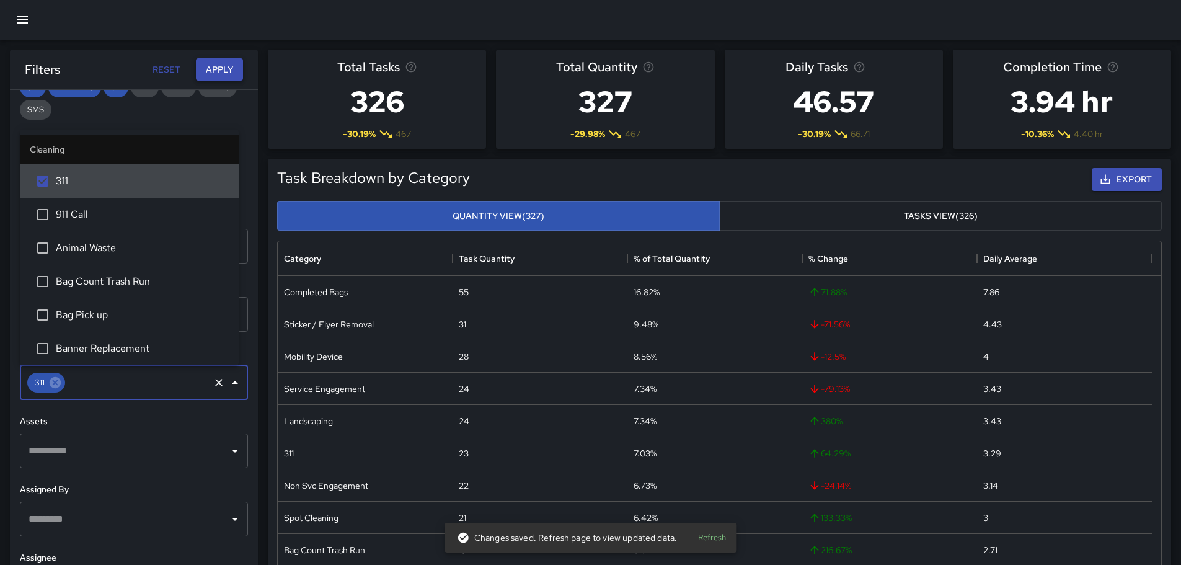
click at [219, 68] on button "Apply" at bounding box center [219, 69] width 47 height 23
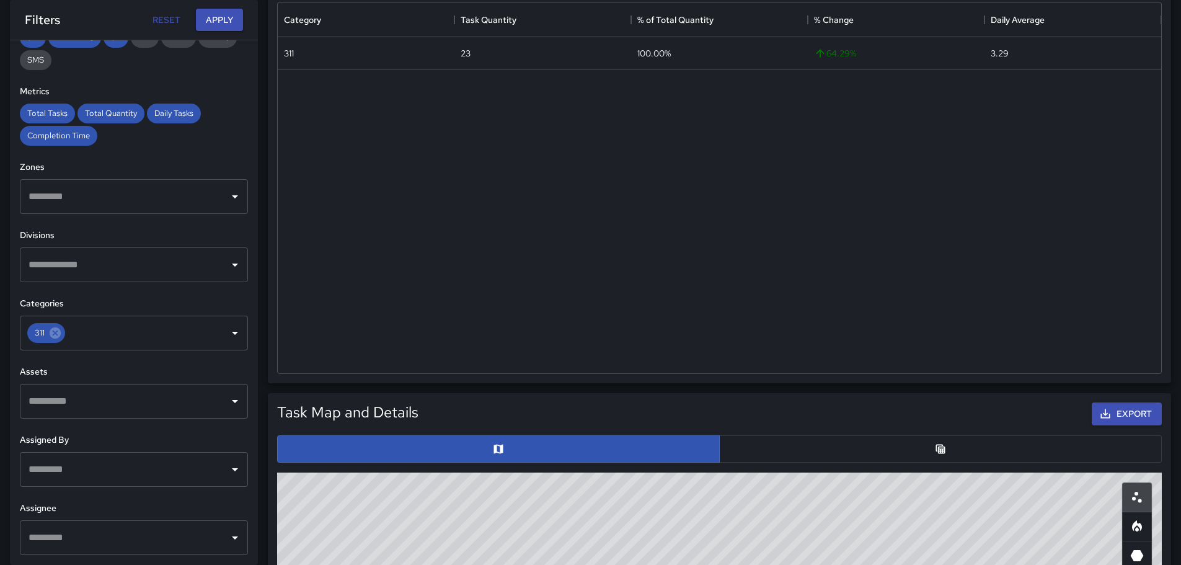
scroll to position [248, 0]
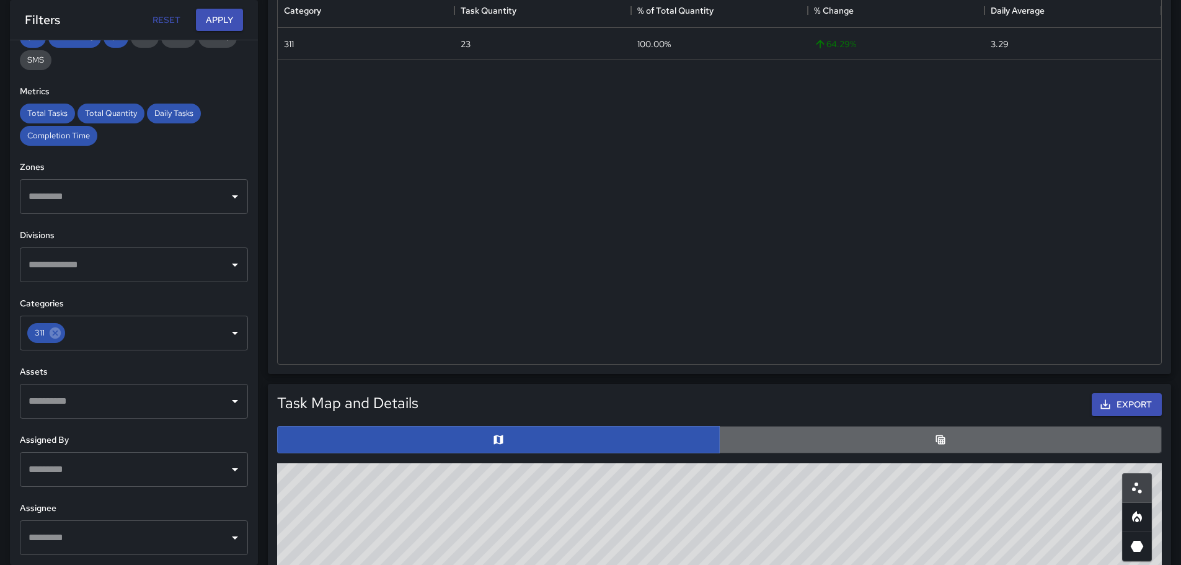
click at [766, 430] on button "button" at bounding box center [940, 439] width 443 height 27
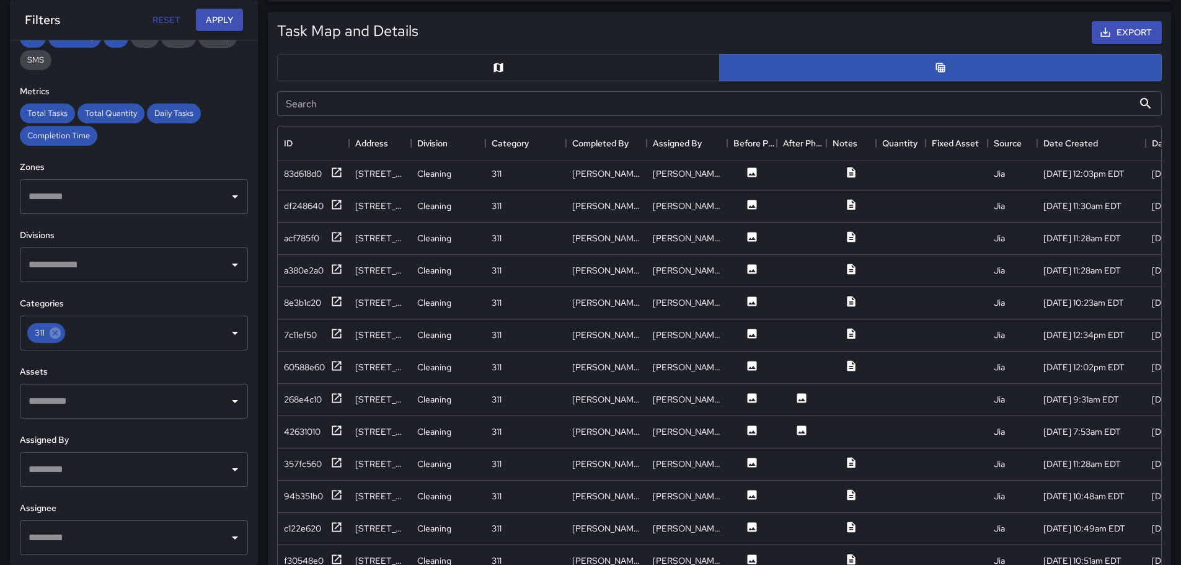
scroll to position [186, 0]
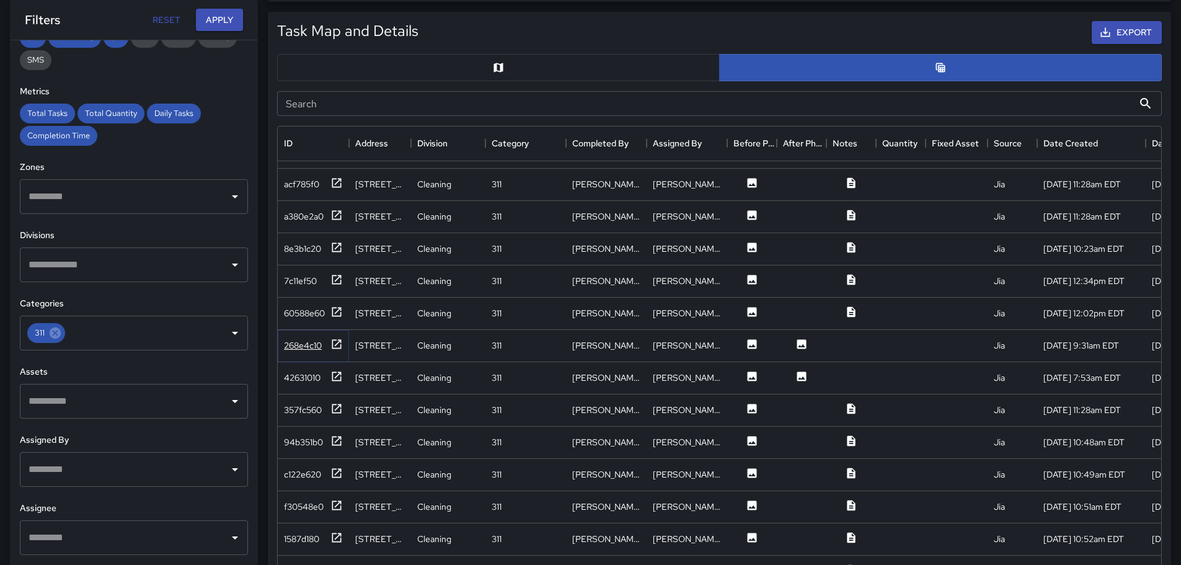
click at [307, 350] on div "268e4c10" at bounding box center [303, 345] width 38 height 12
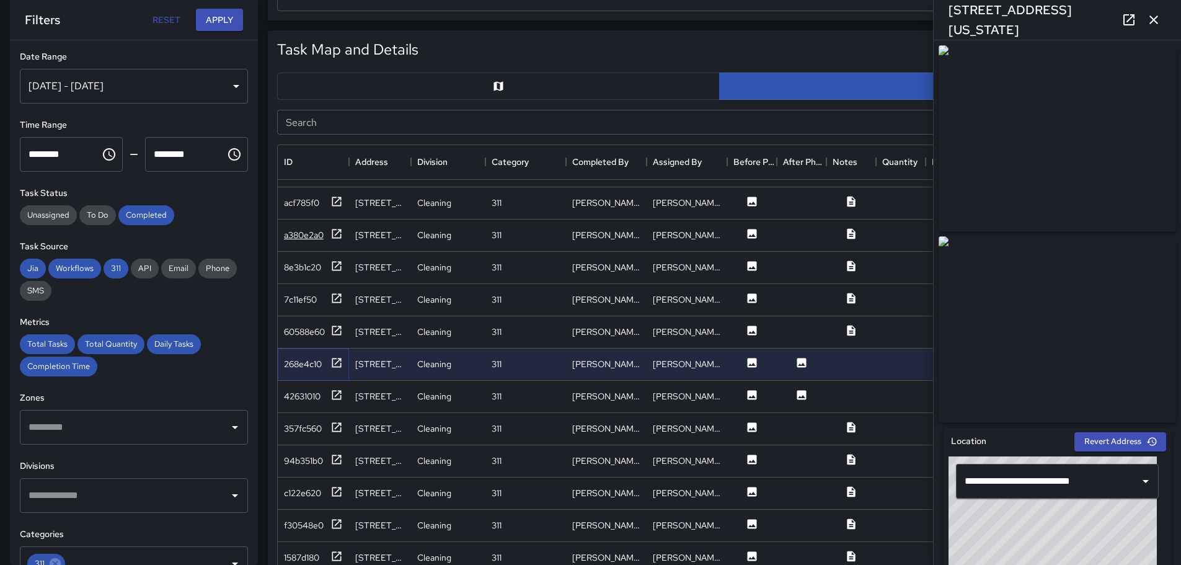
scroll to position [620, 0]
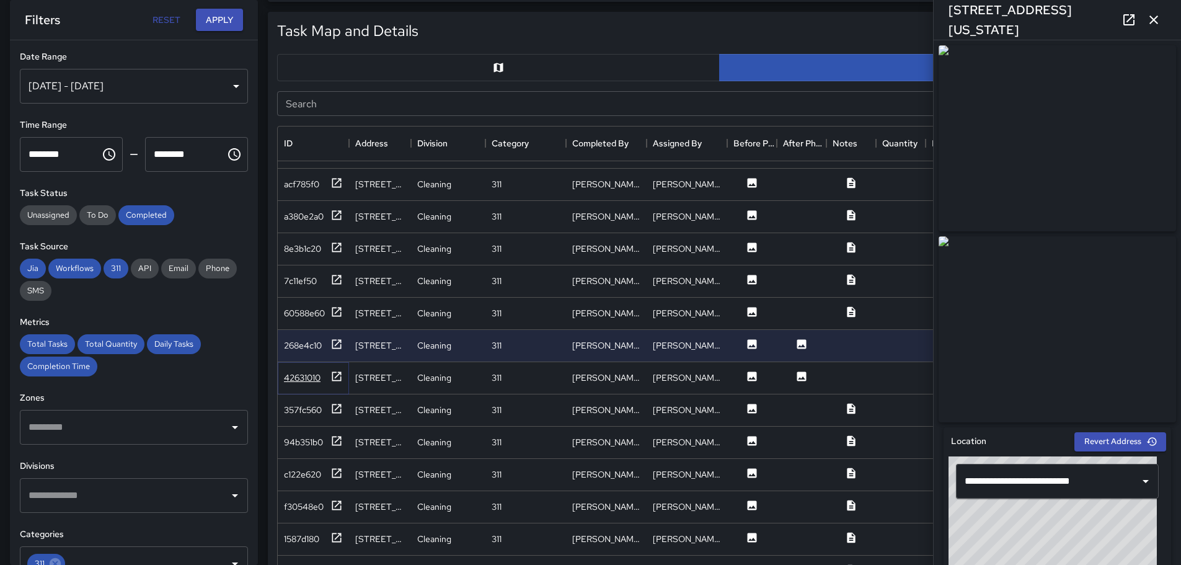
click at [291, 379] on div "42631010" at bounding box center [302, 377] width 37 height 12
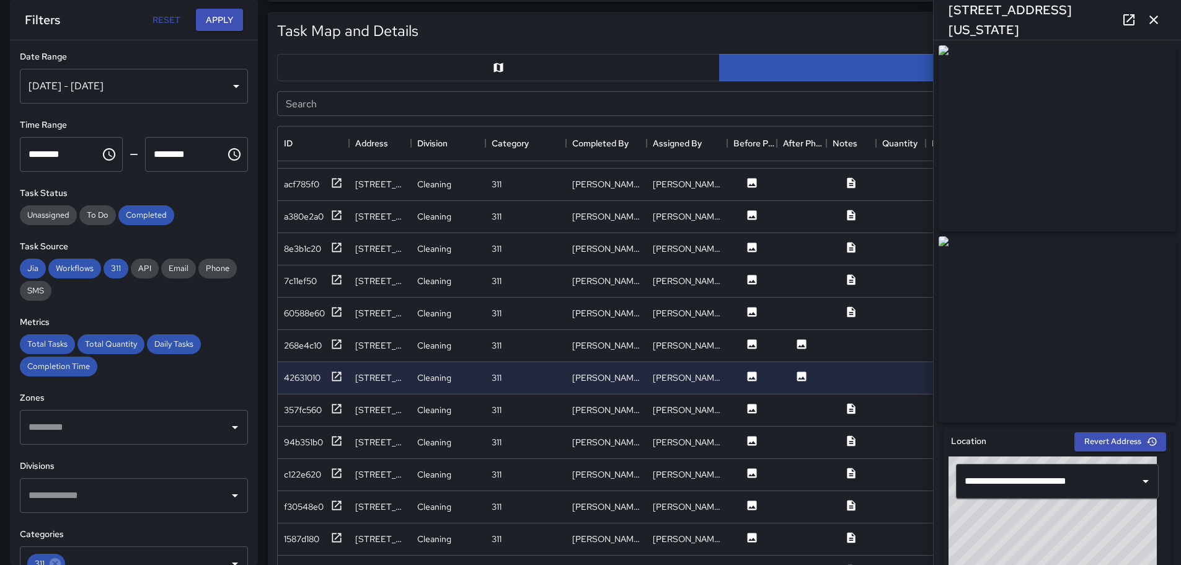
type input "**********"
